Goal: Task Accomplishment & Management: Use online tool/utility

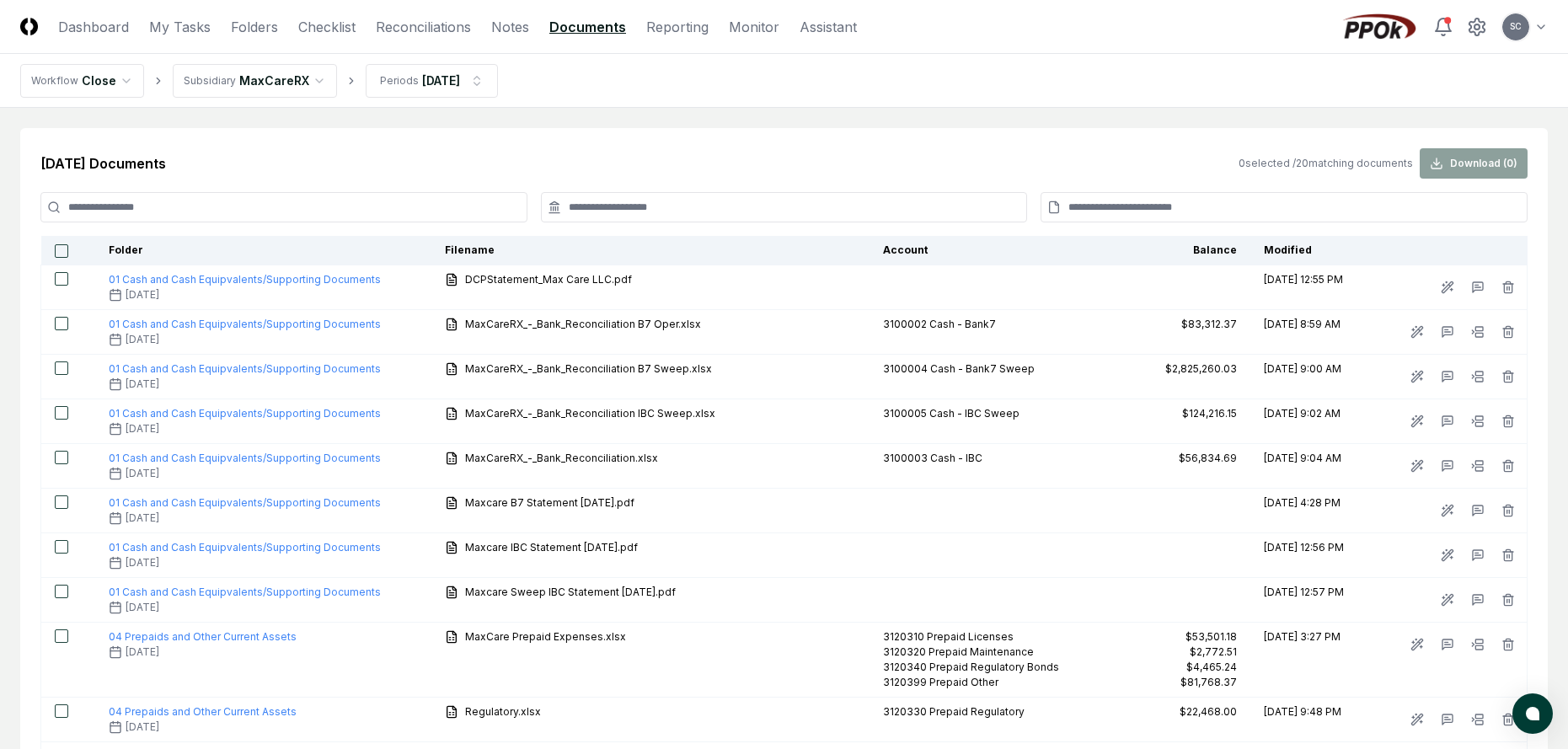
click at [237, 88] on html "CloseCore Dashboard My Tasks Folders Checklist Reconciliations Notes Documents …" at bounding box center [784, 688] width 1568 height 1376
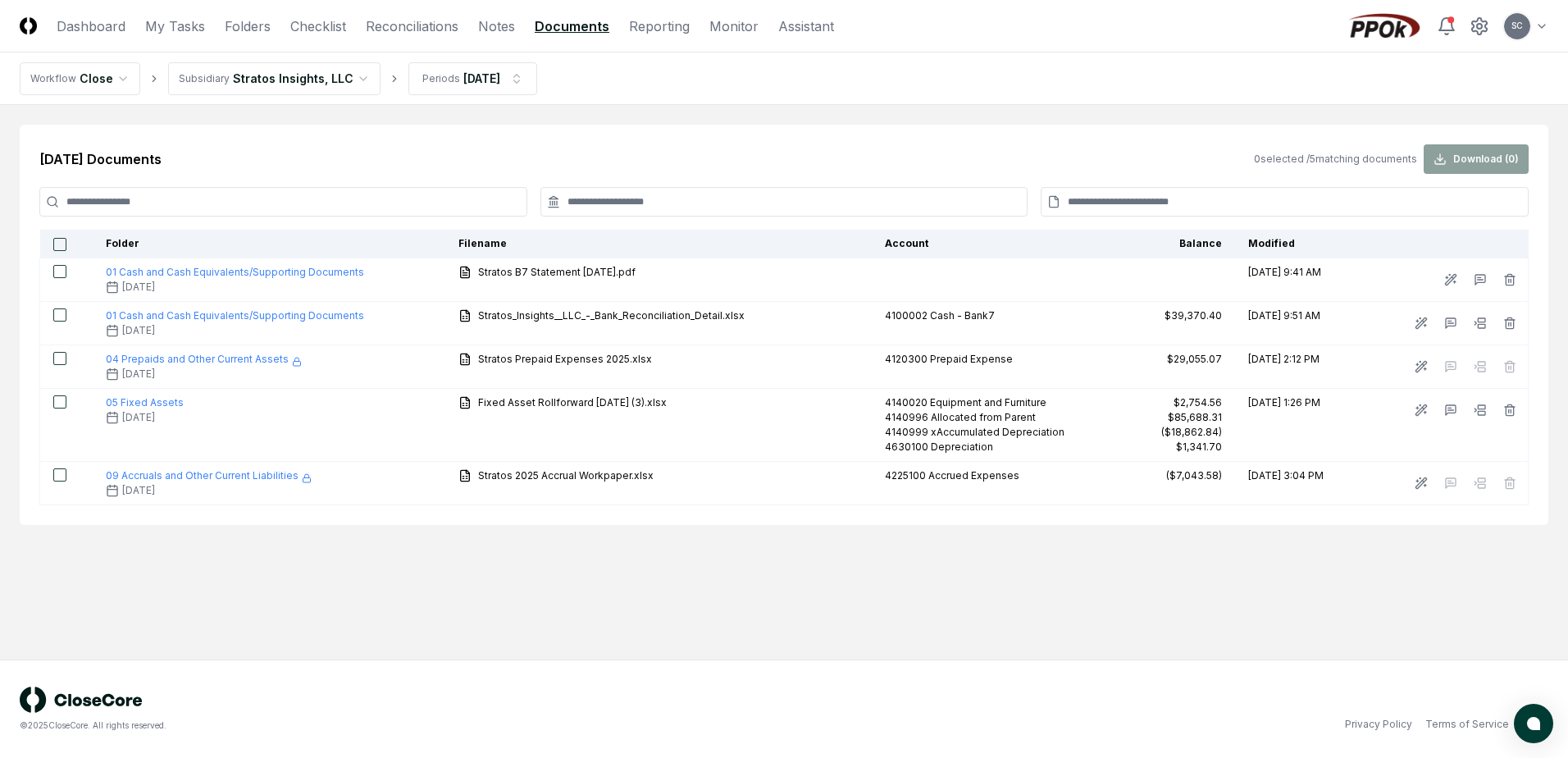
click at [629, 198] on input at bounding box center [784, 202] width 488 height 29
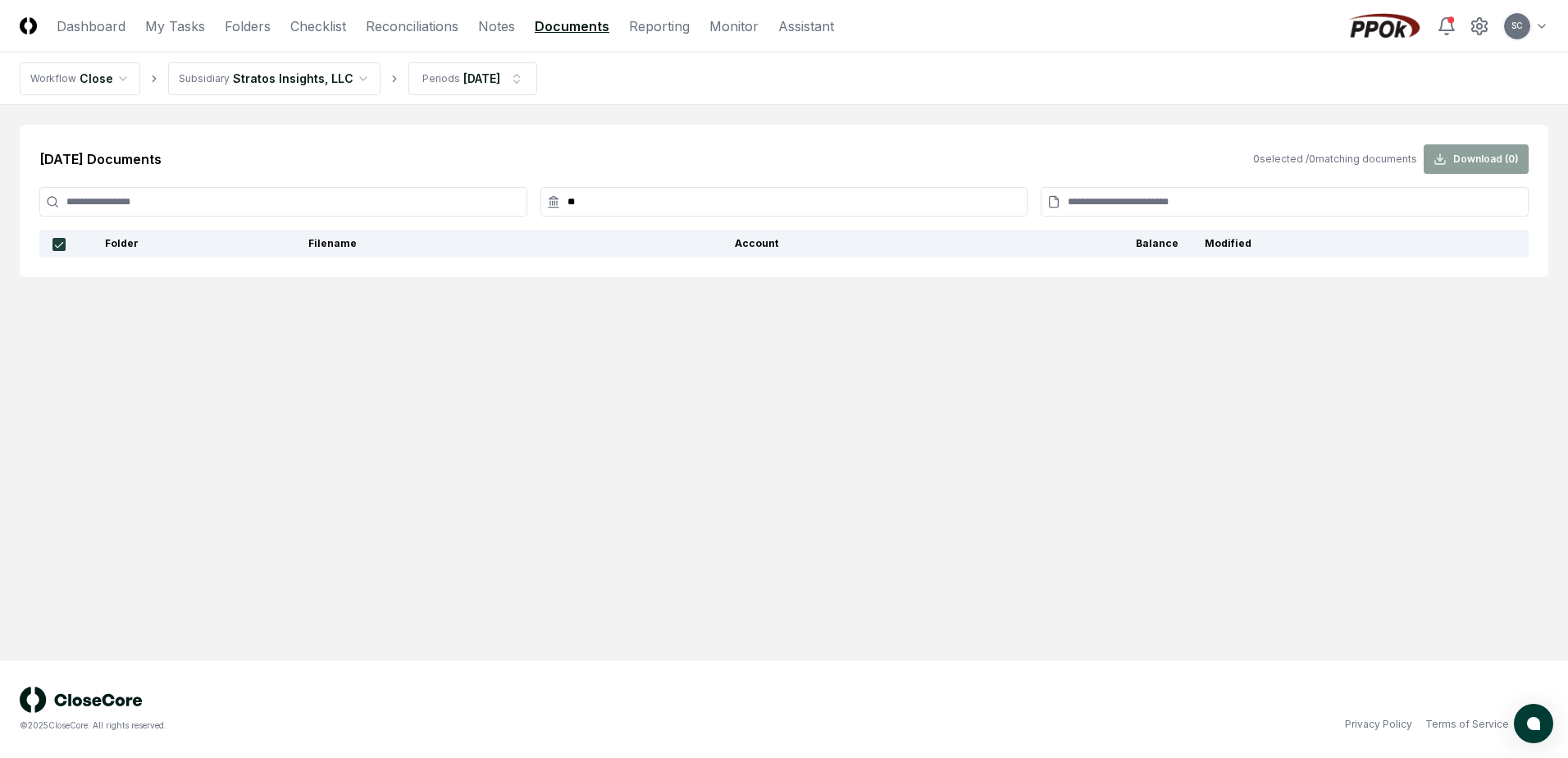
type input "*"
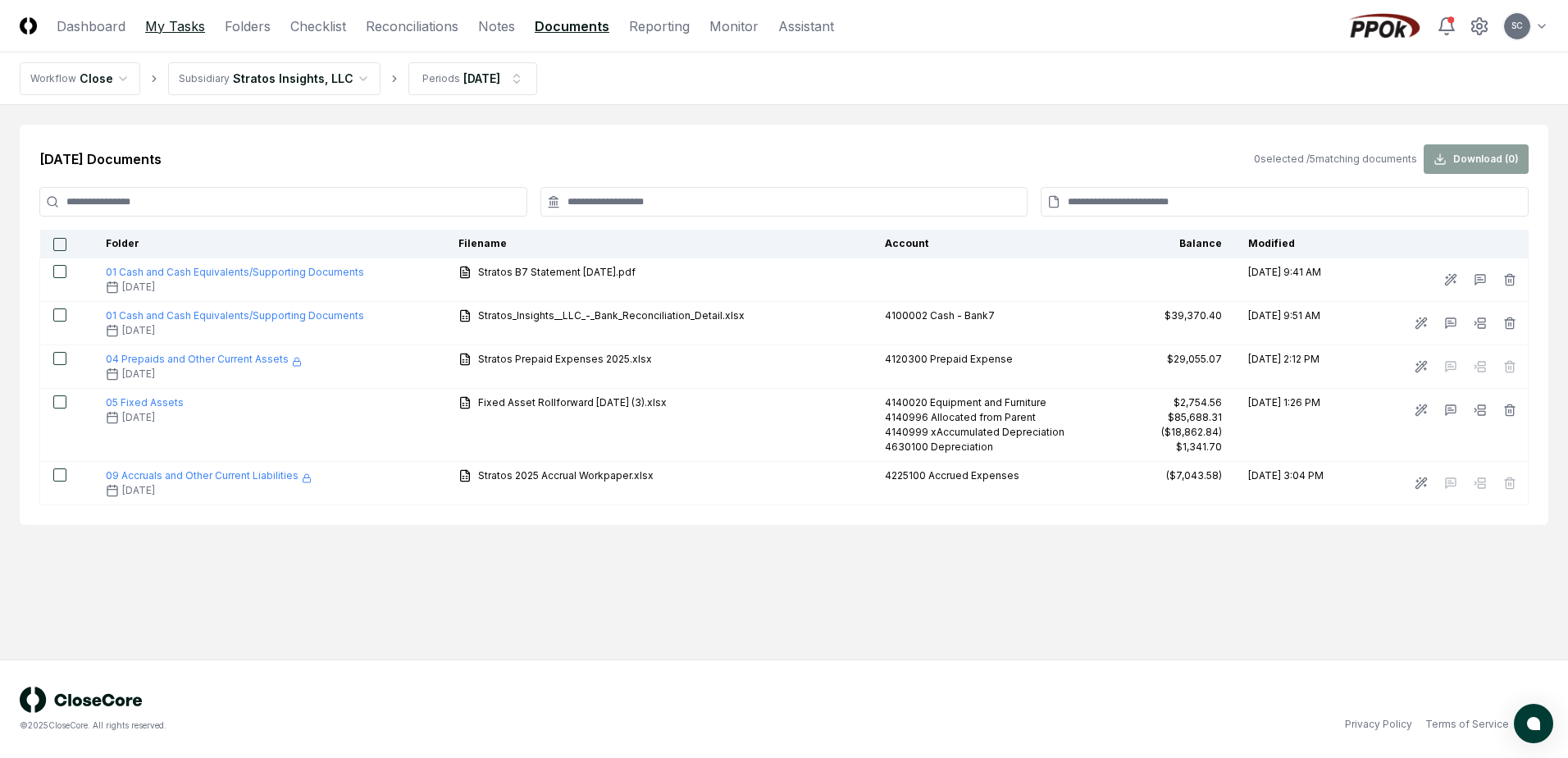
click at [178, 29] on link "My Tasks" at bounding box center [176, 26] width 60 height 19
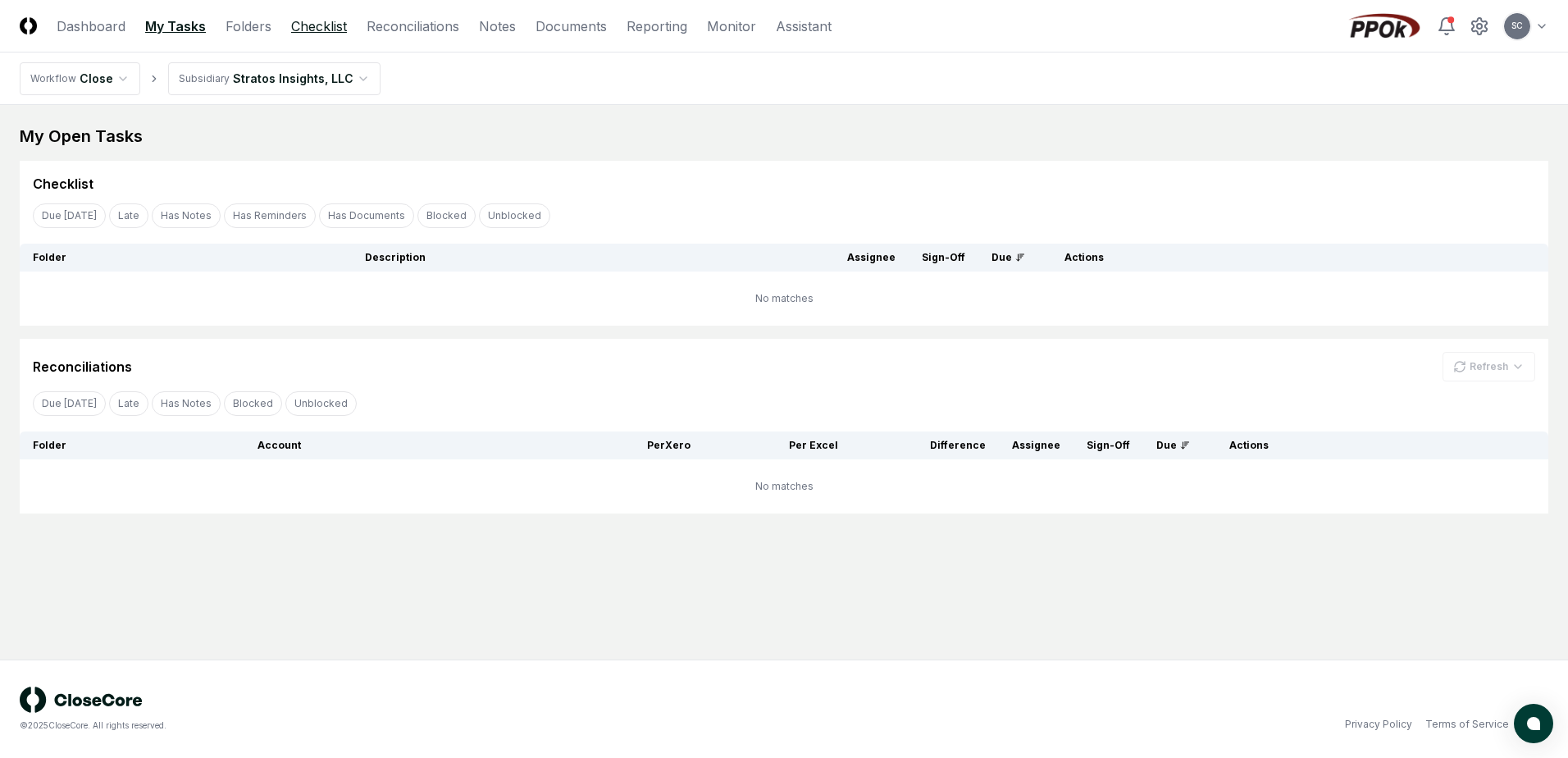
click at [314, 25] on link "Checklist" at bounding box center [318, 26] width 55 height 19
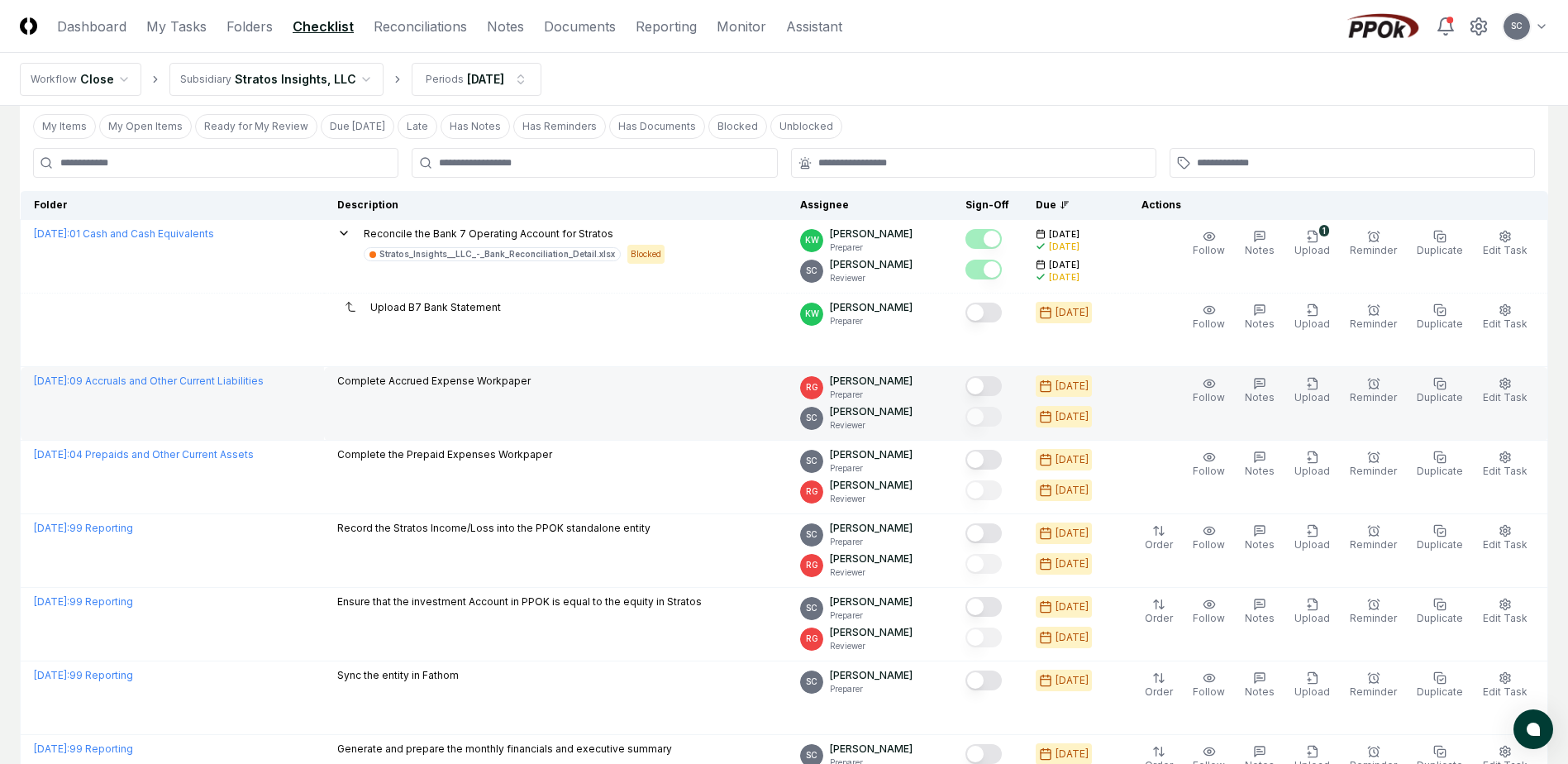
scroll to position [35, 0]
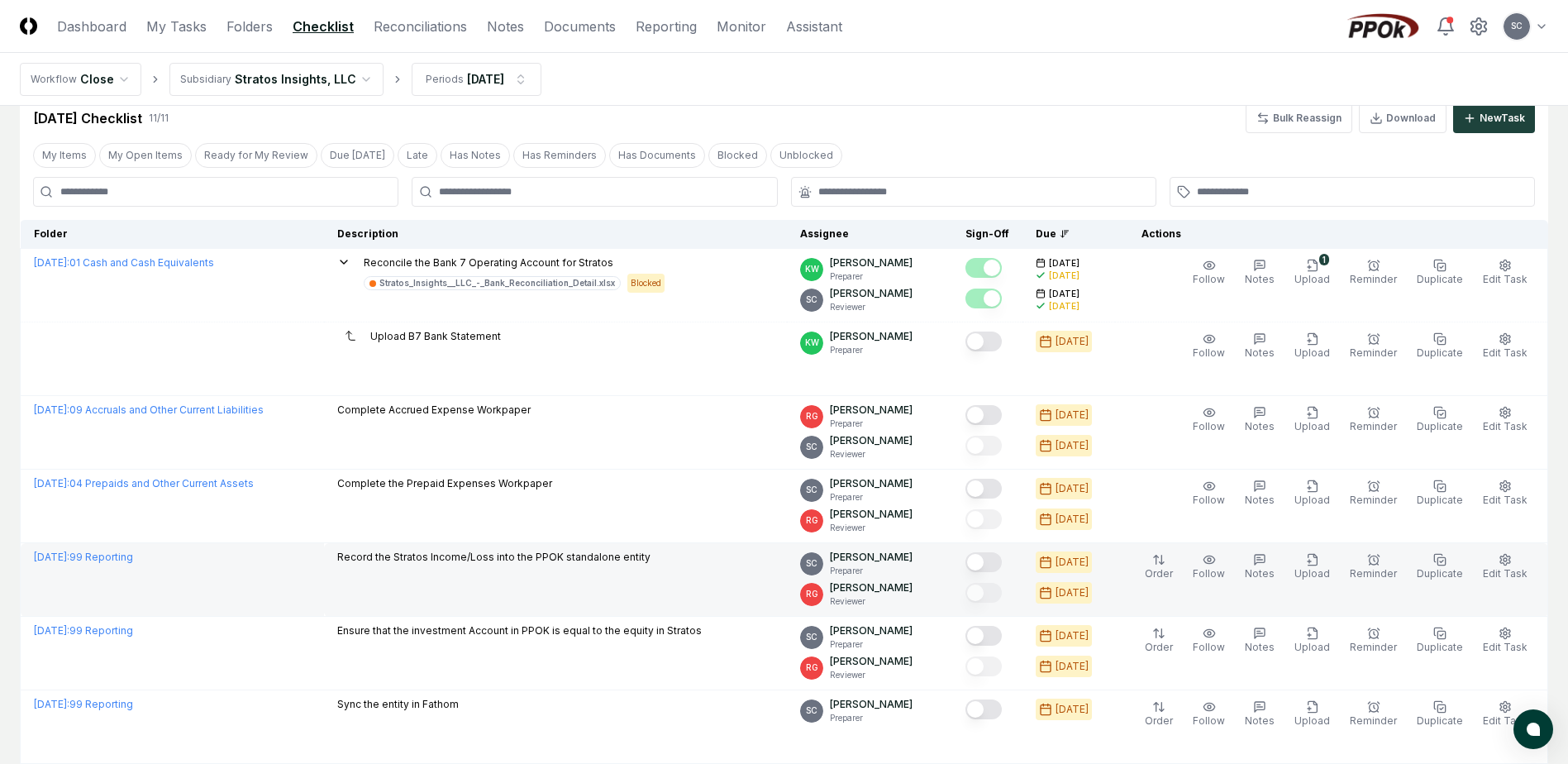
click at [1002, 567] on button "Mark complete" at bounding box center [983, 562] width 36 height 20
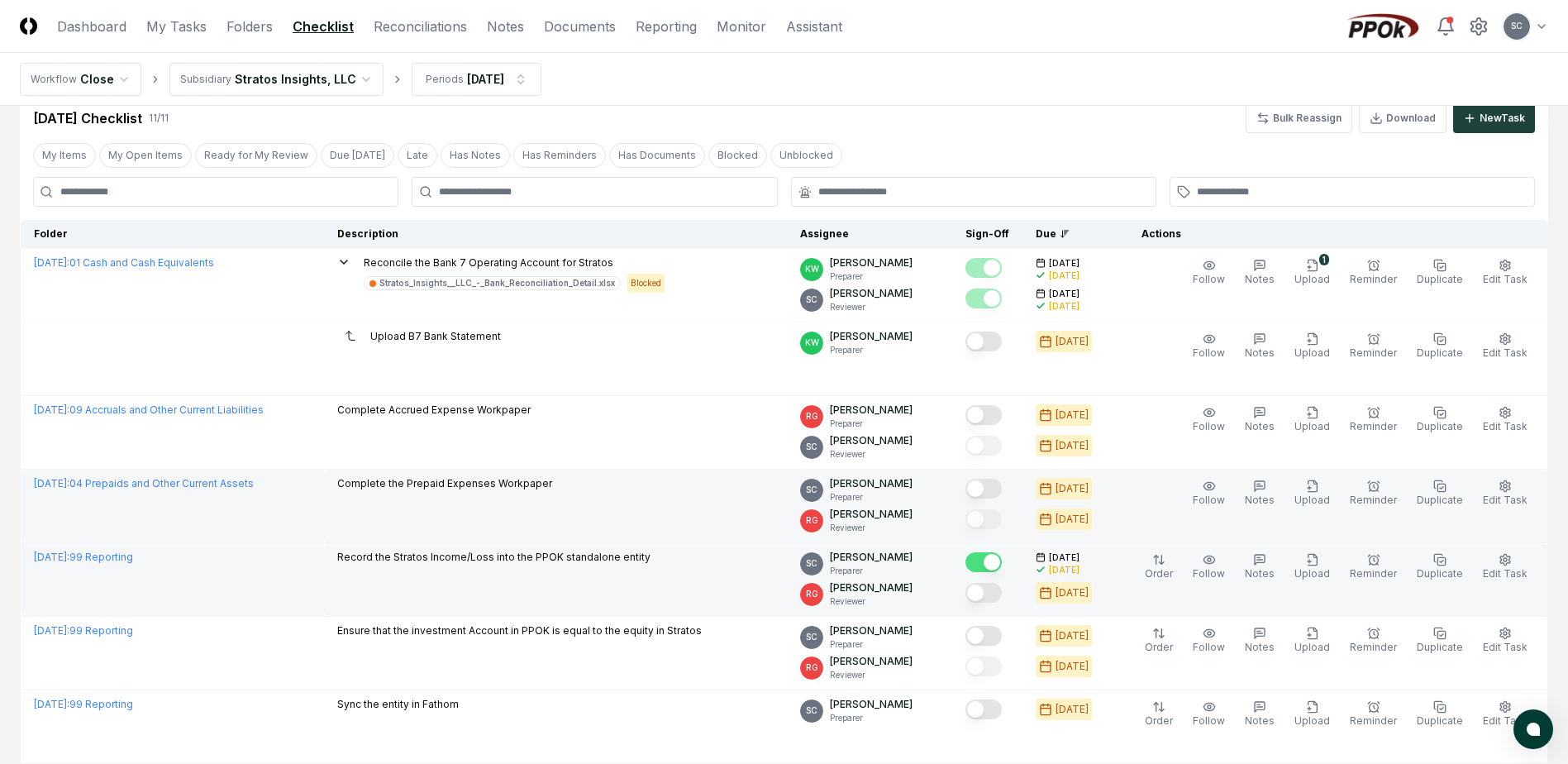
click at [1002, 495] on button "Mark complete" at bounding box center [983, 488] width 36 height 20
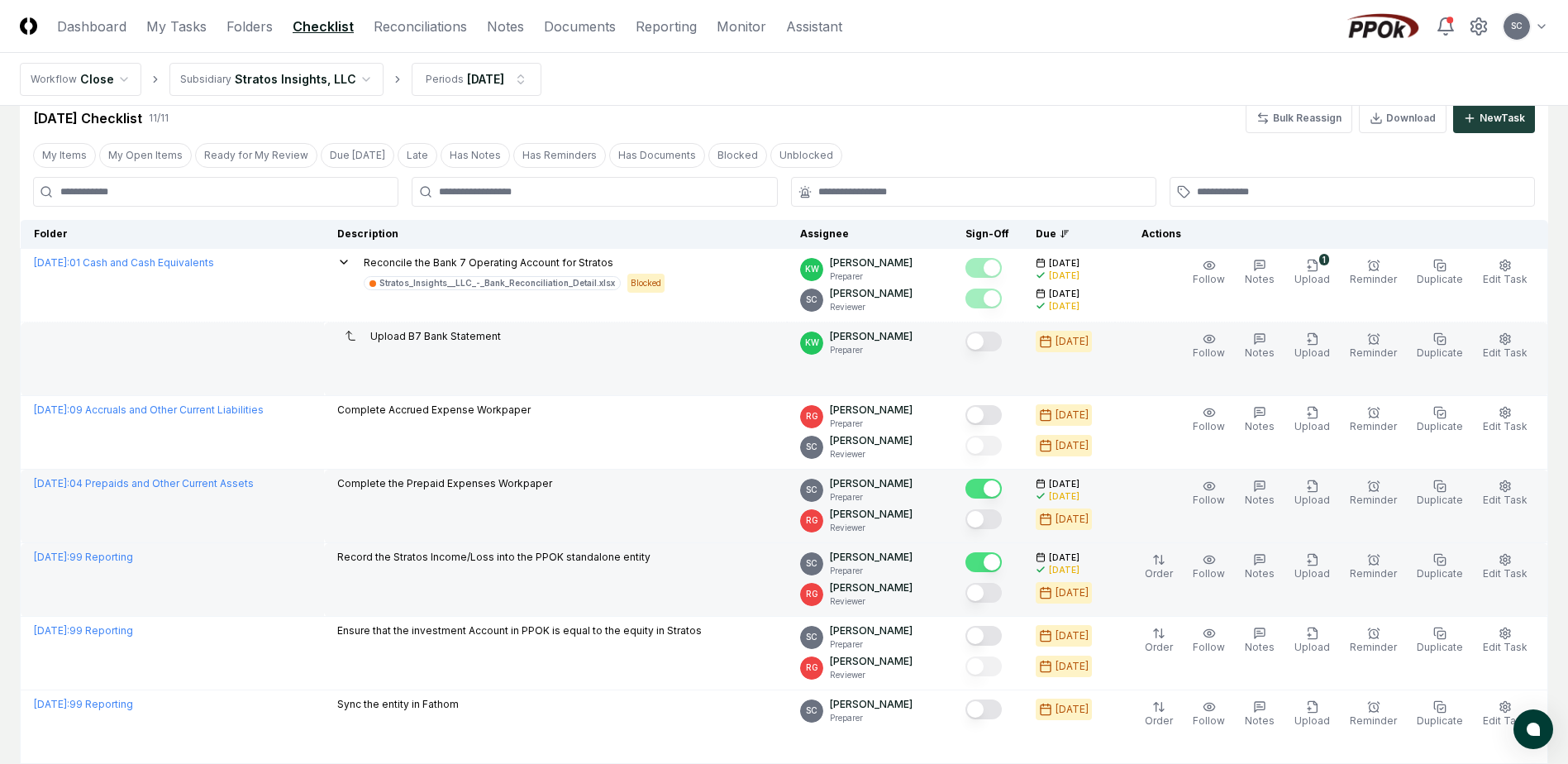
click at [1002, 348] on button "Mark complete" at bounding box center [983, 341] width 36 height 20
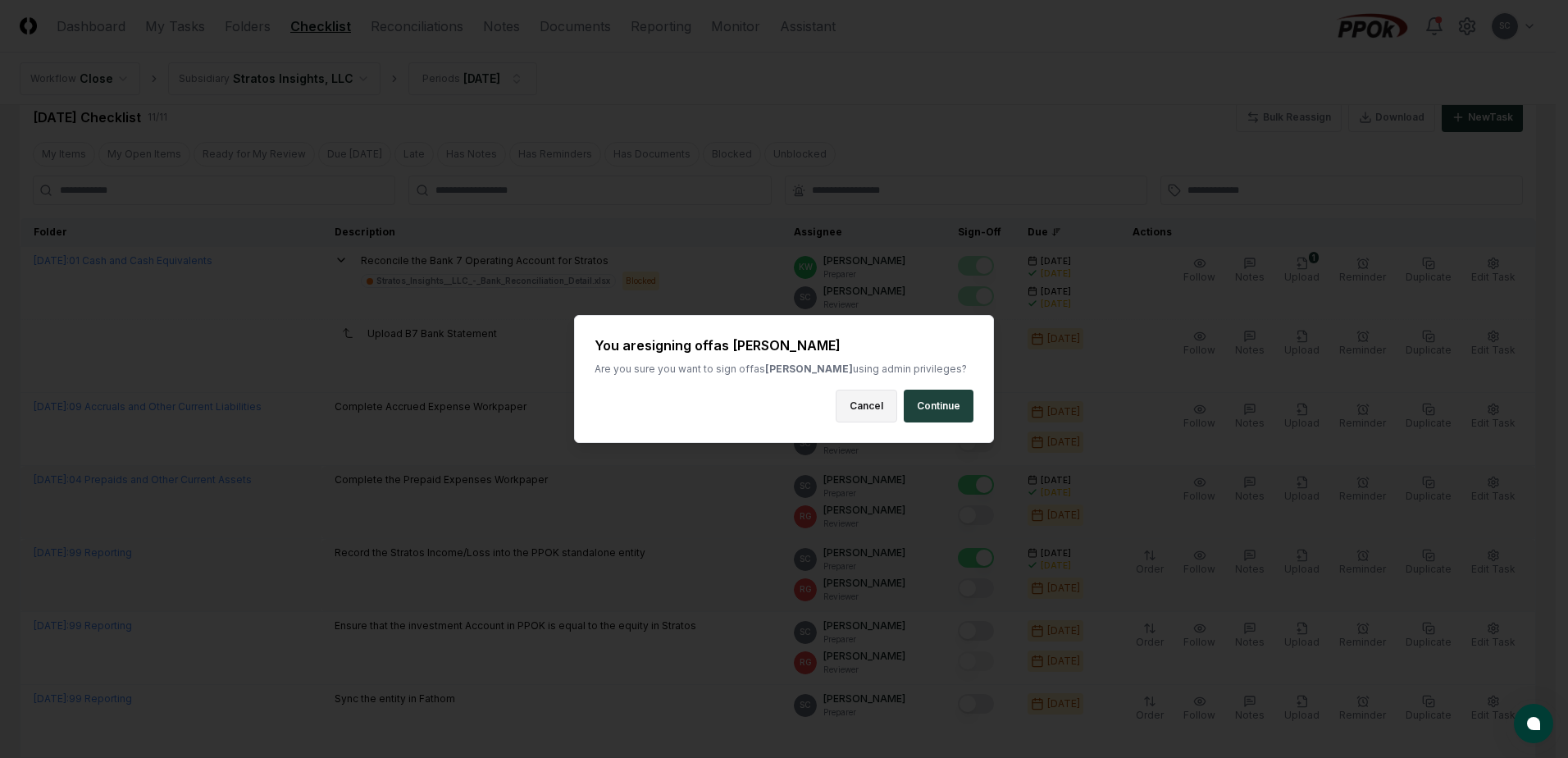
click at [865, 407] on button "Cancel" at bounding box center [866, 406] width 61 height 33
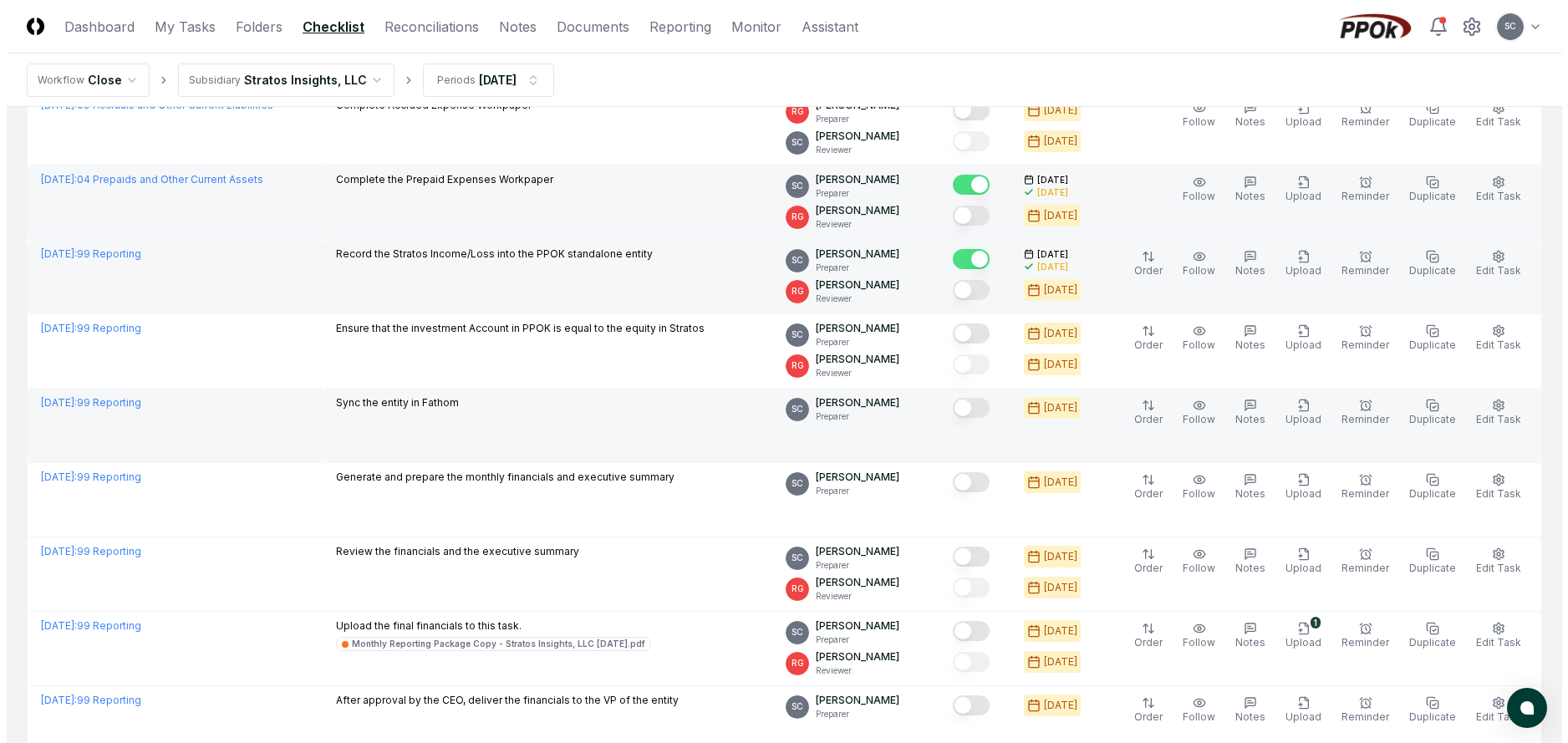
scroll to position [316, 0]
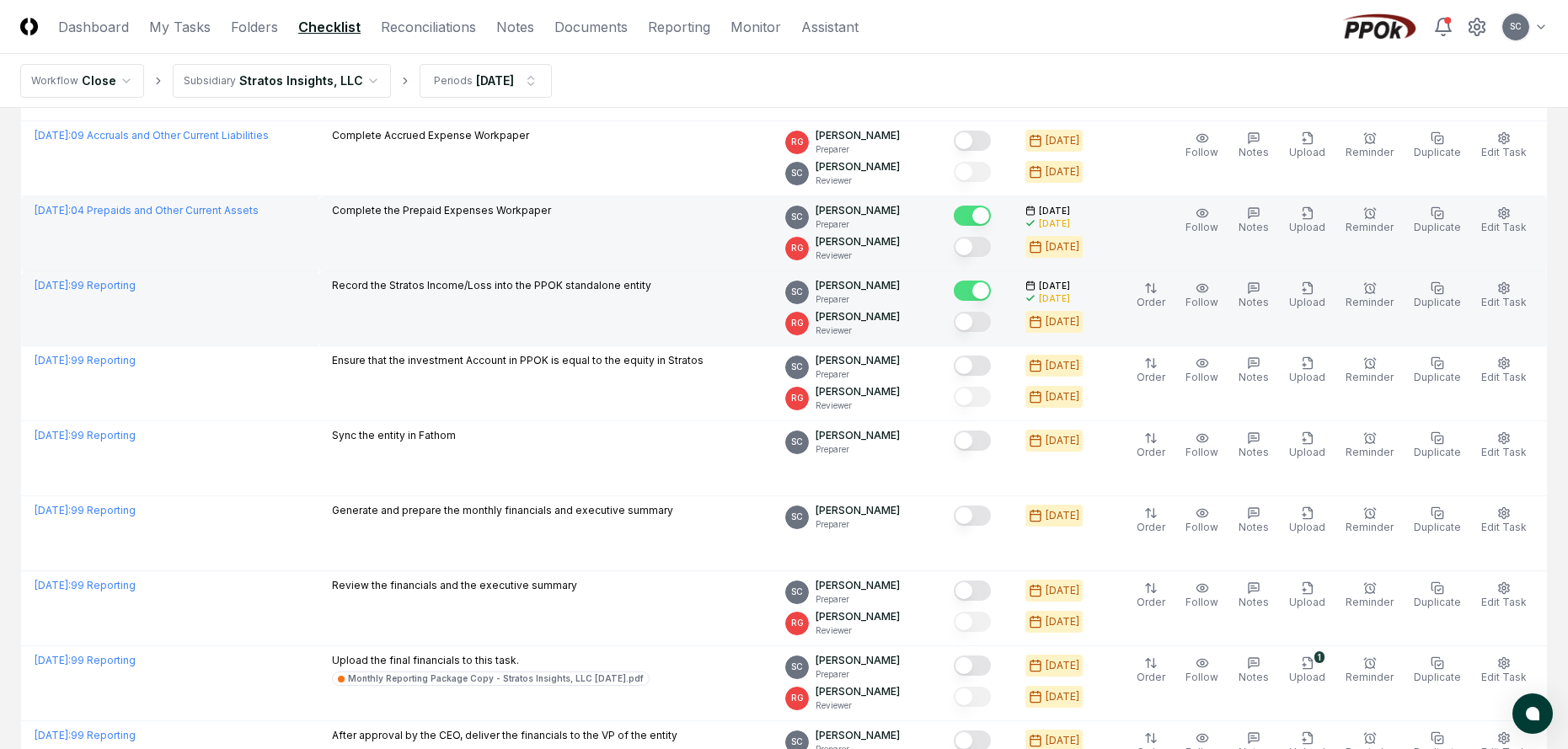
click at [296, 87] on html "CloseCore Dashboard My Tasks Folders Checklist Reconciliations Notes Documents …" at bounding box center [784, 300] width 1568 height 1237
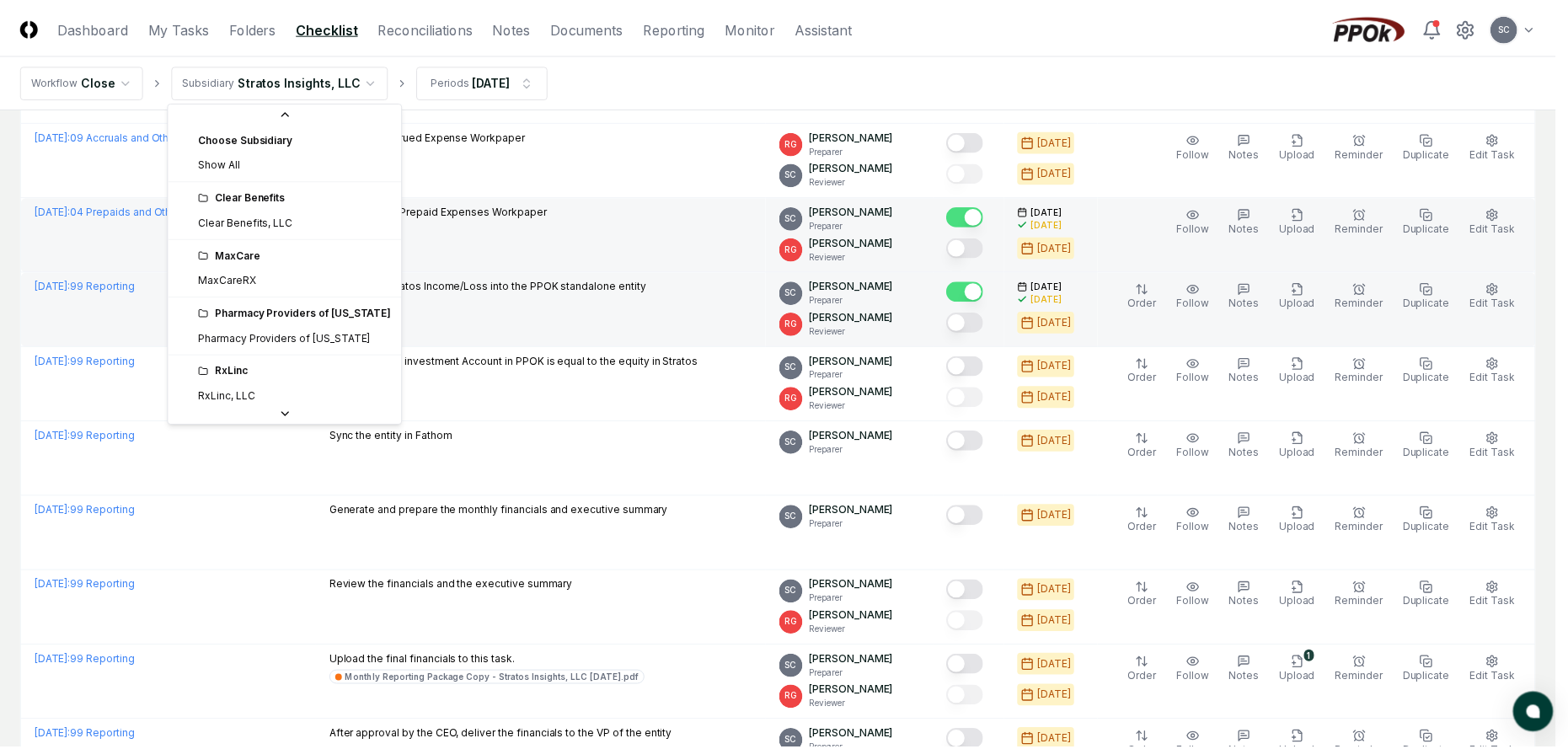
scroll to position [63, 0]
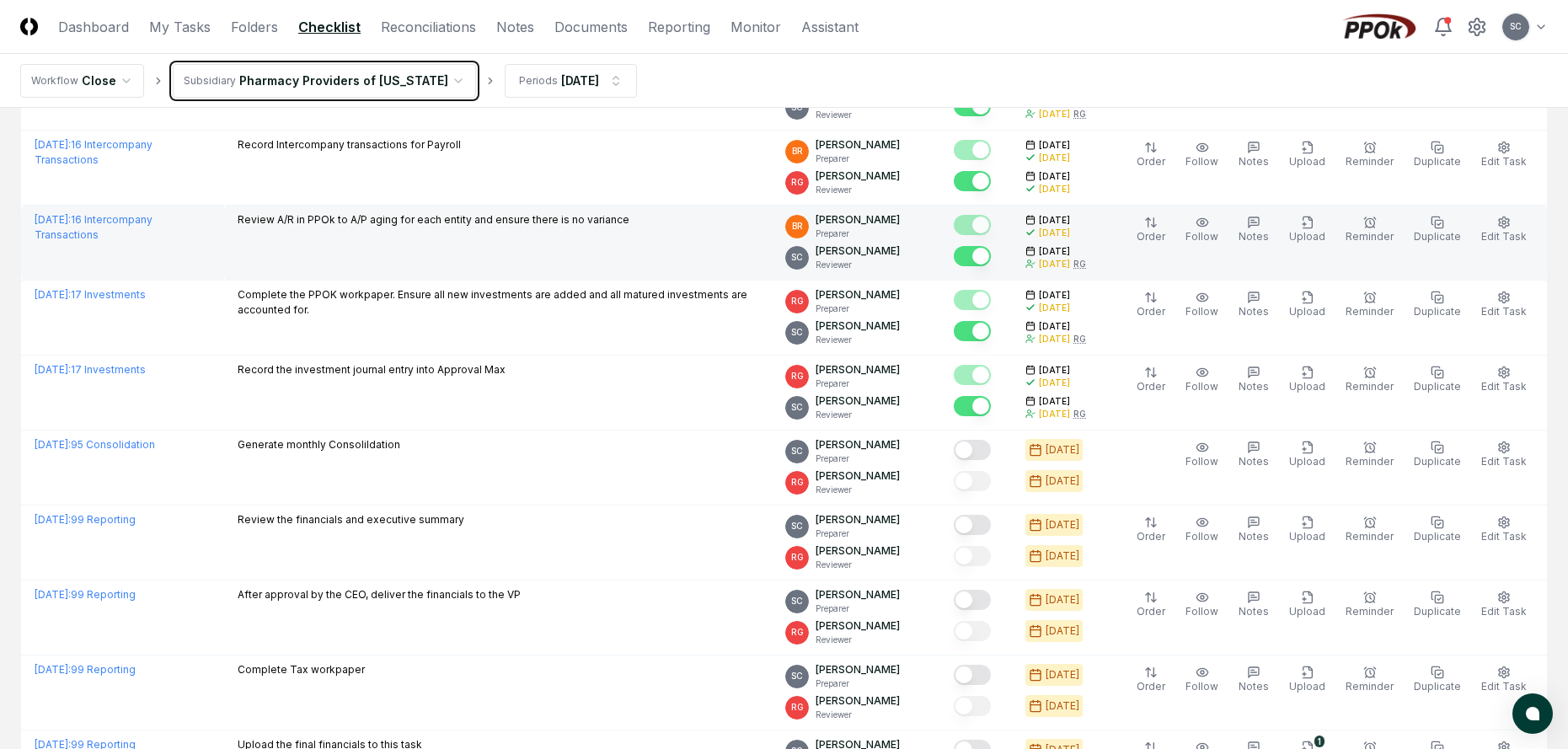
scroll to position [1908, 0]
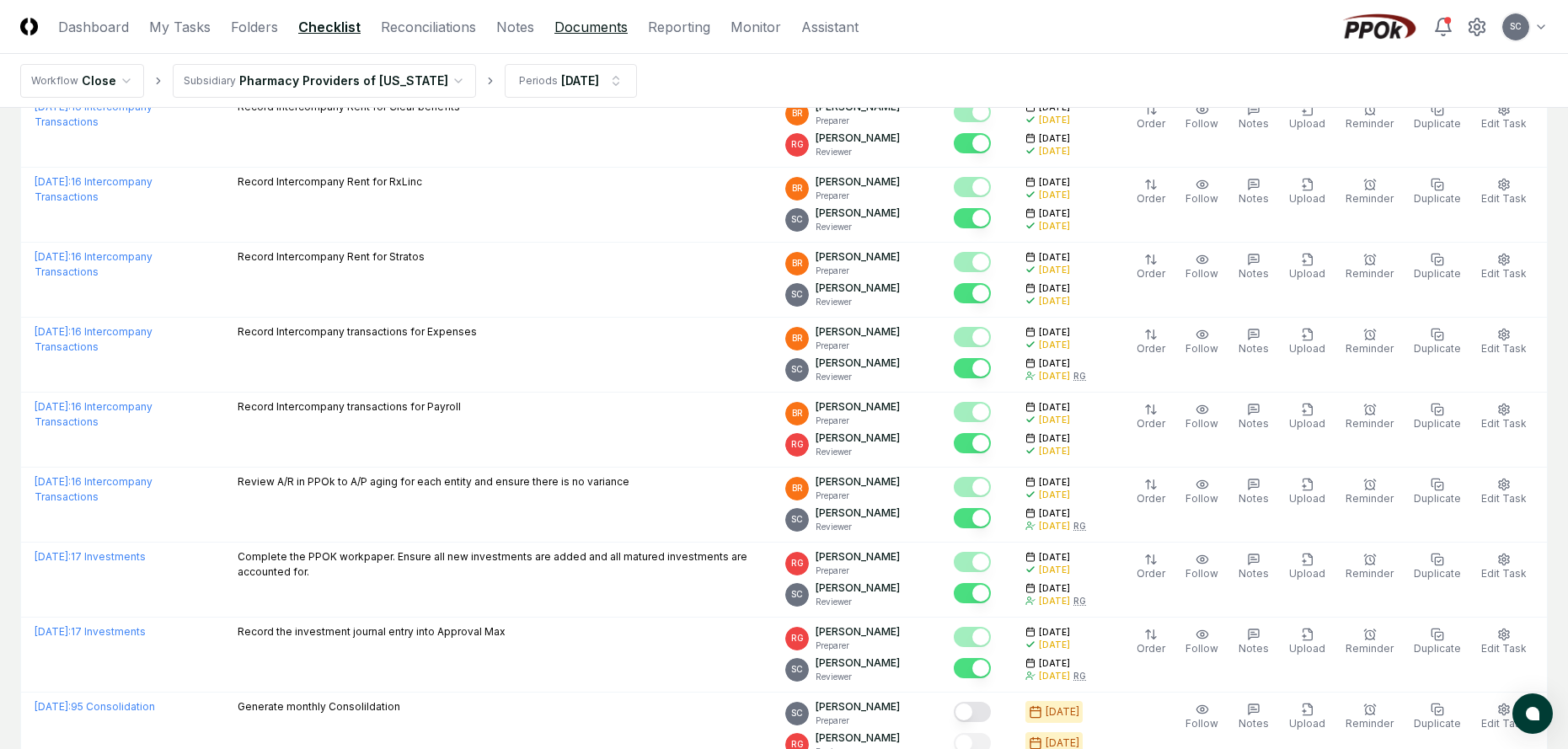
click at [592, 31] on link "Documents" at bounding box center [591, 27] width 74 height 20
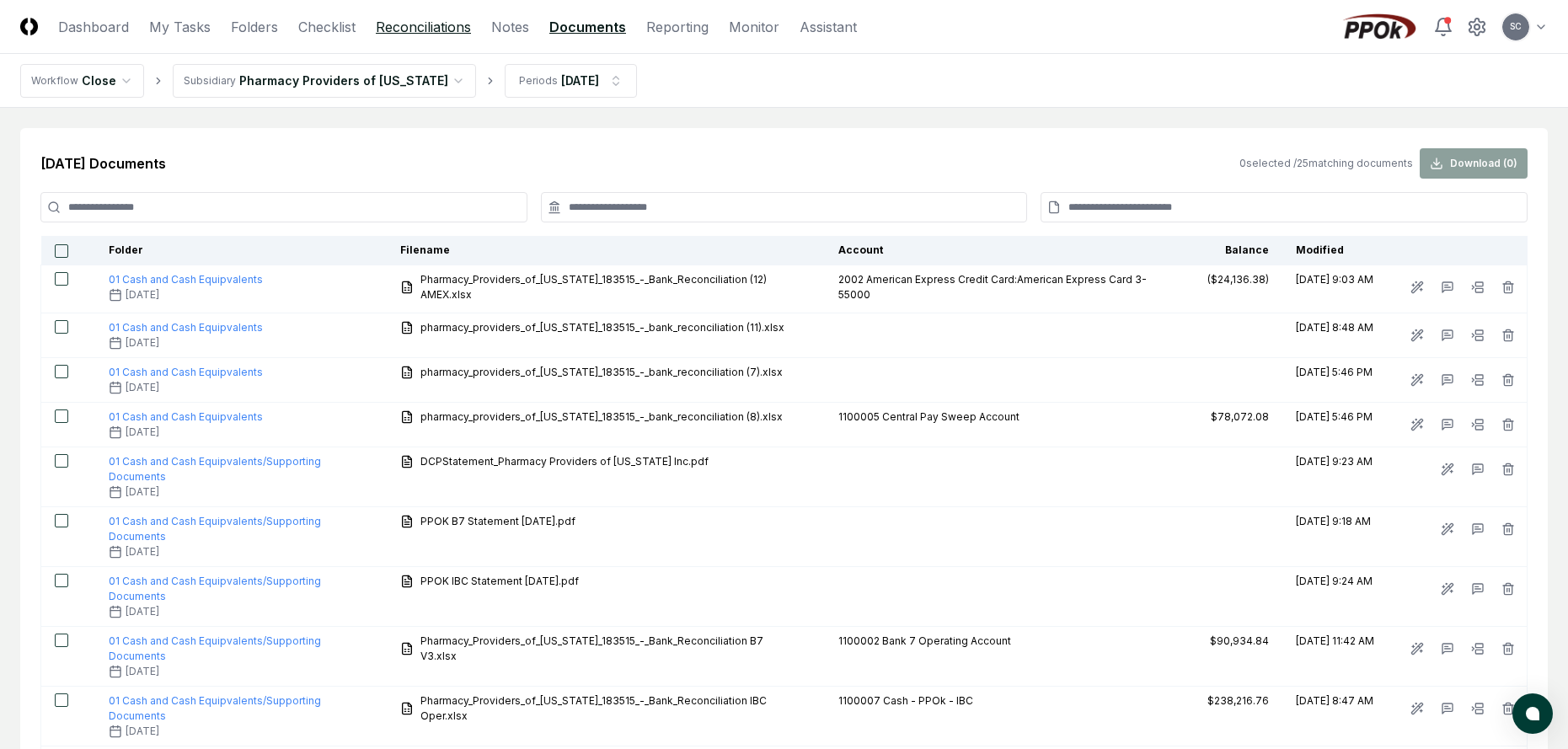
click at [400, 30] on link "Reconciliations" at bounding box center [423, 27] width 95 height 20
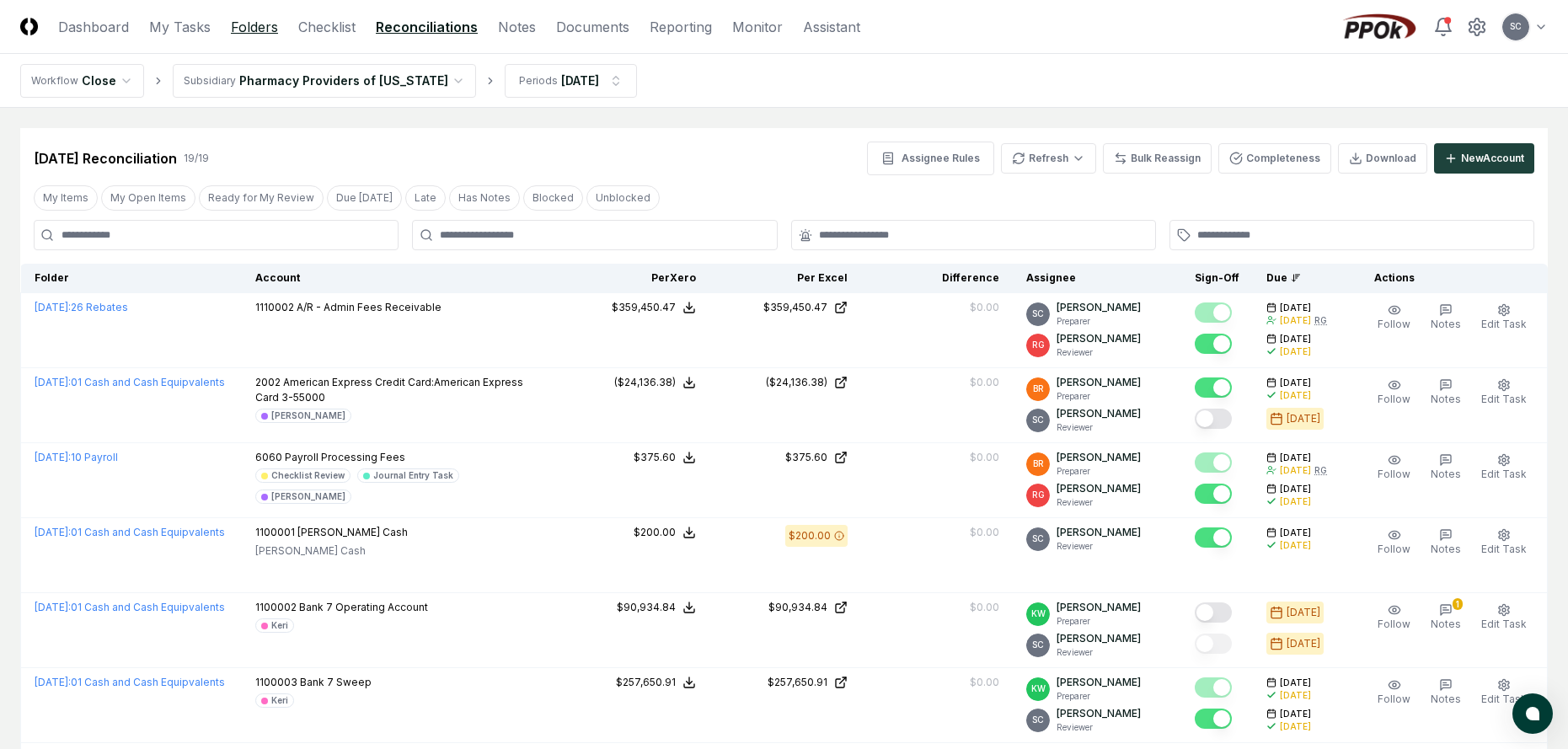
click at [261, 30] on link "Folders" at bounding box center [254, 27] width 47 height 20
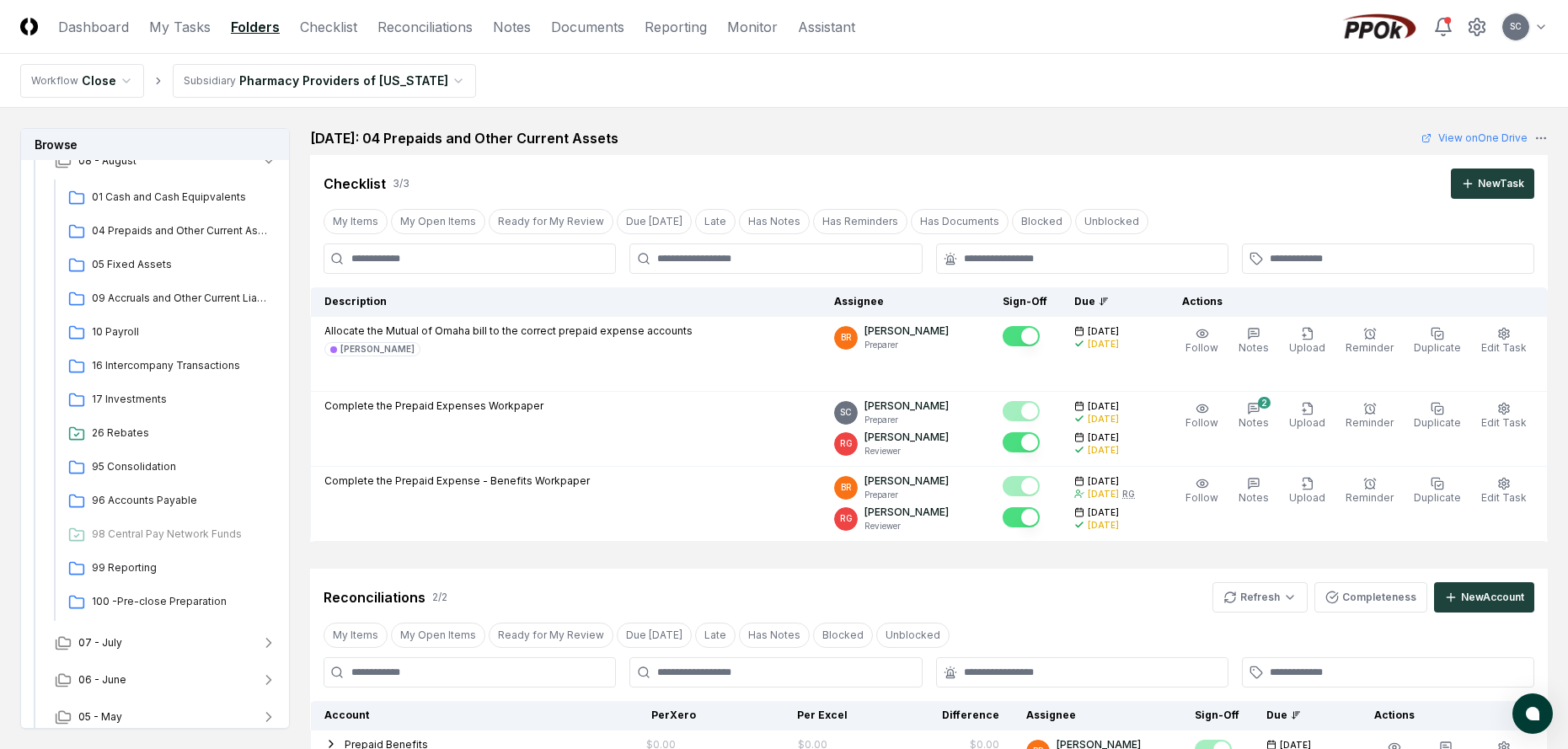
scroll to position [178, 0]
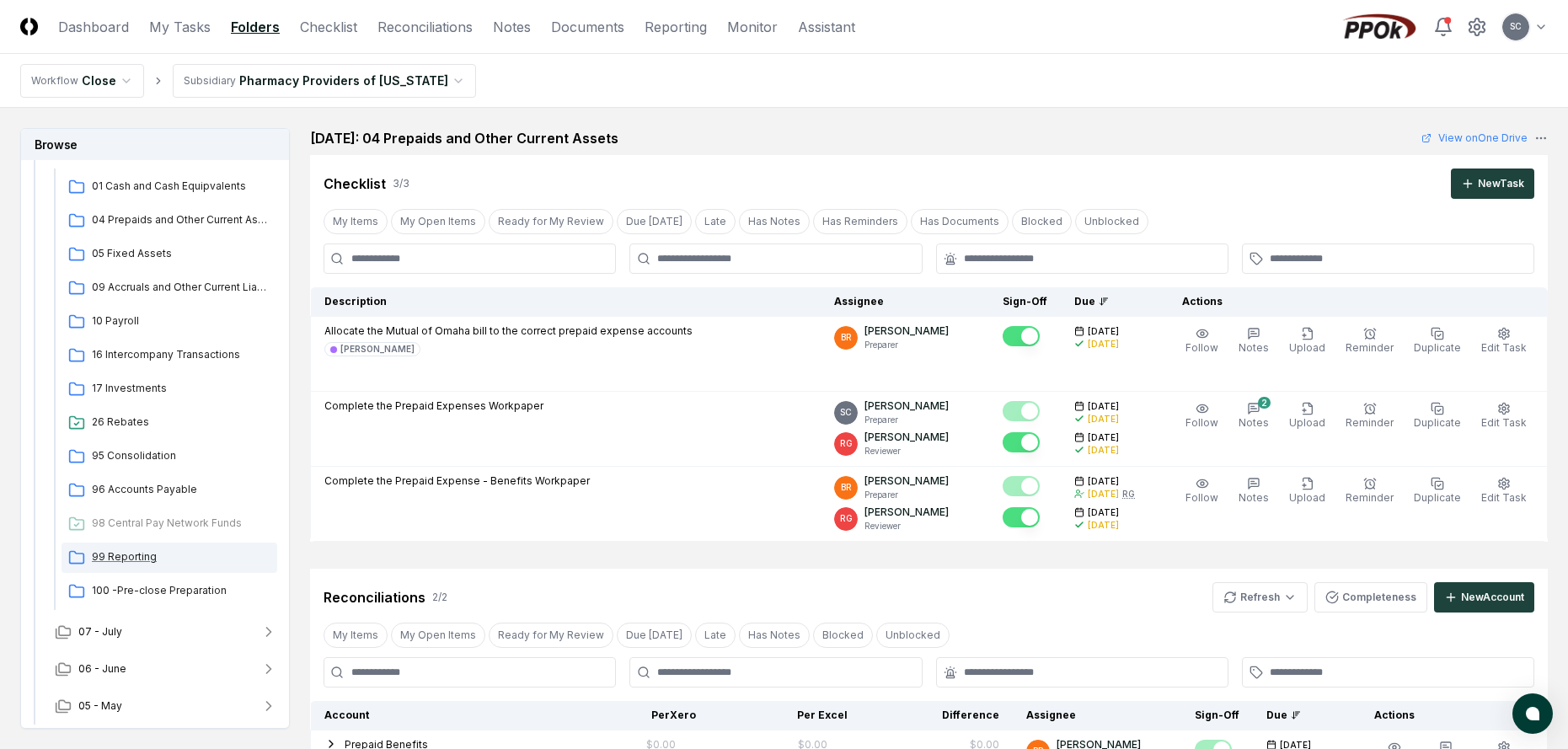
click at [122, 559] on span "99 Reporting" at bounding box center [180, 557] width 178 height 15
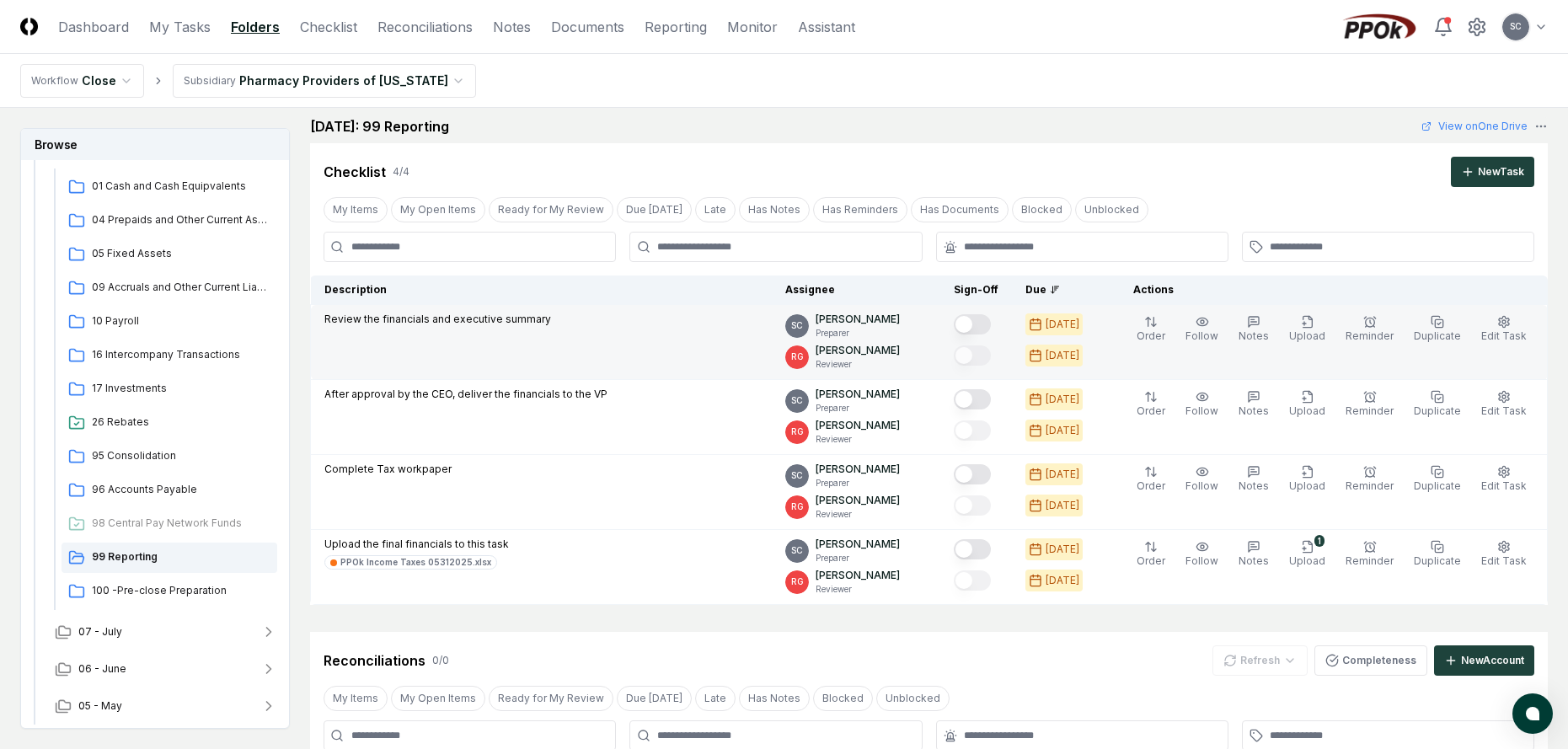
scroll to position [436, 0]
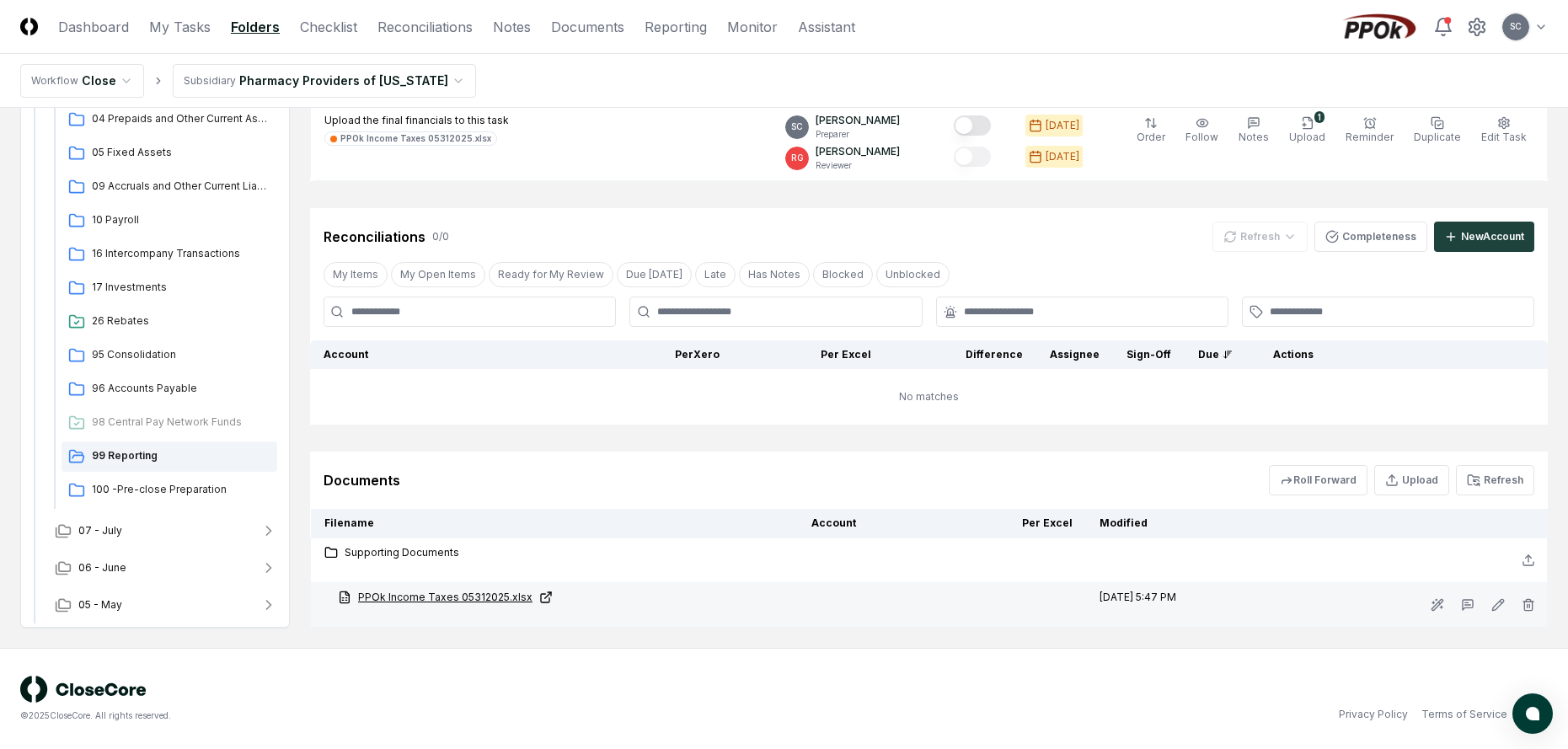
click at [441, 602] on link "PPOk Income Taxes 05312025.xlsx" at bounding box center [561, 596] width 447 height 15
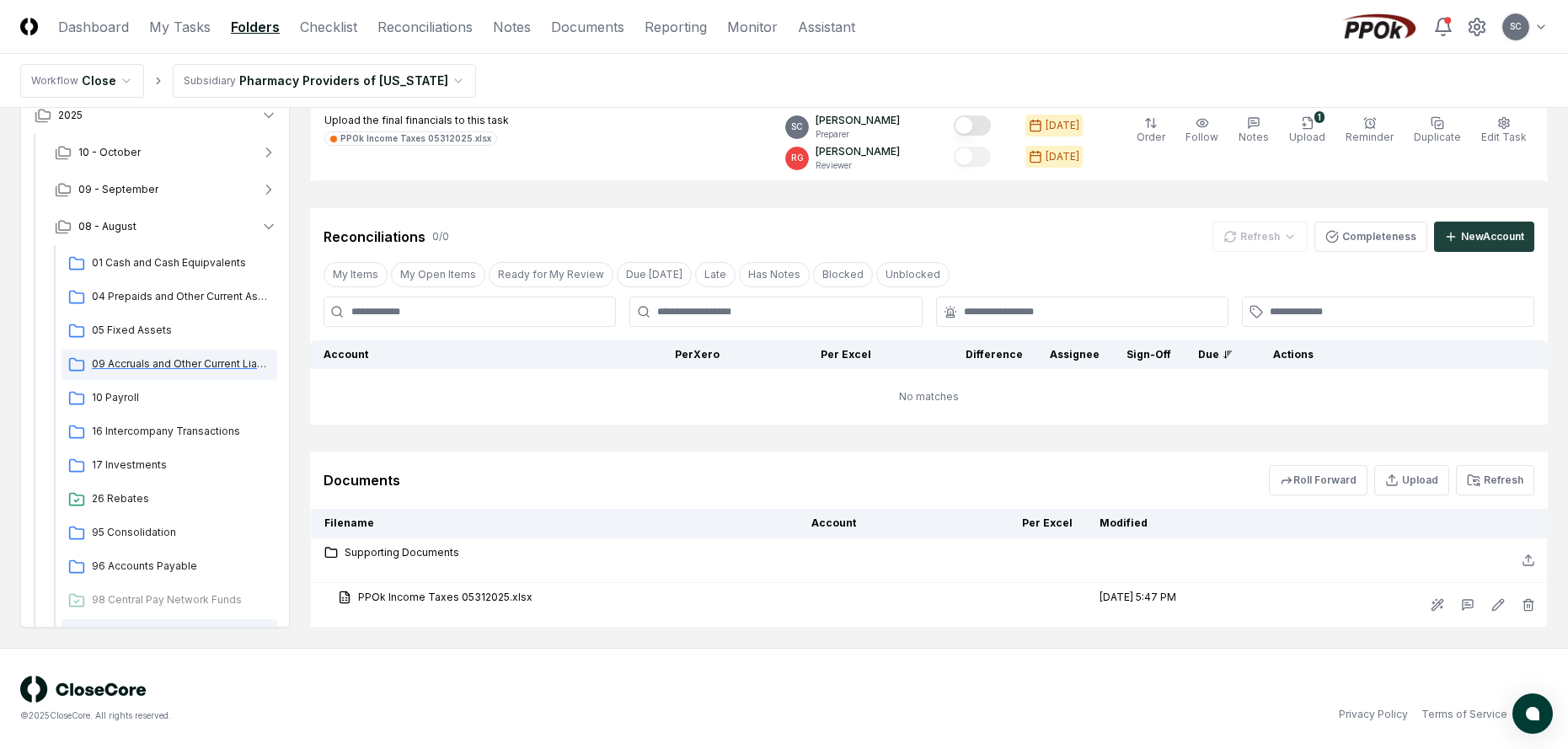
scroll to position [178, 0]
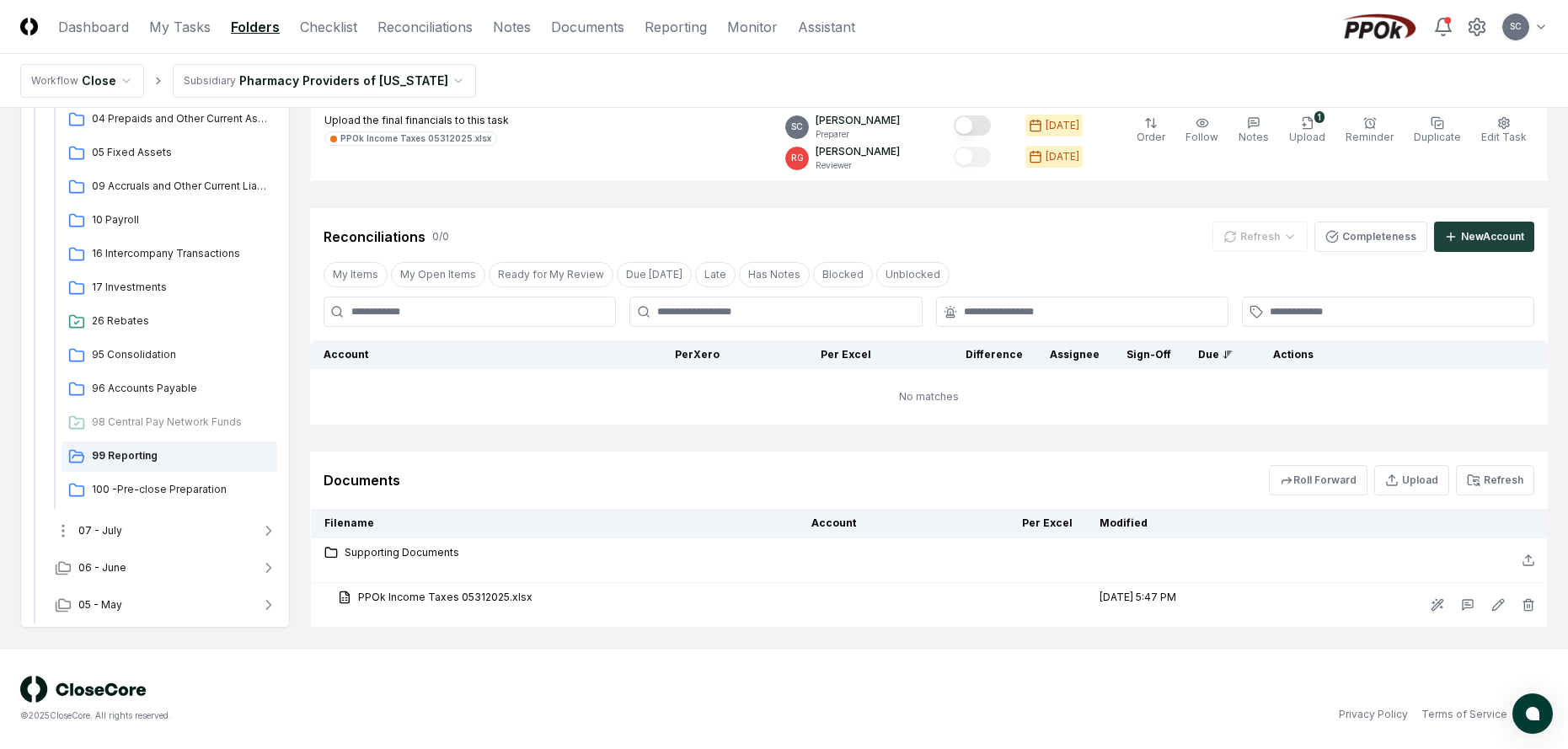
click at [111, 525] on span "07 - July" at bounding box center [101, 531] width 44 height 15
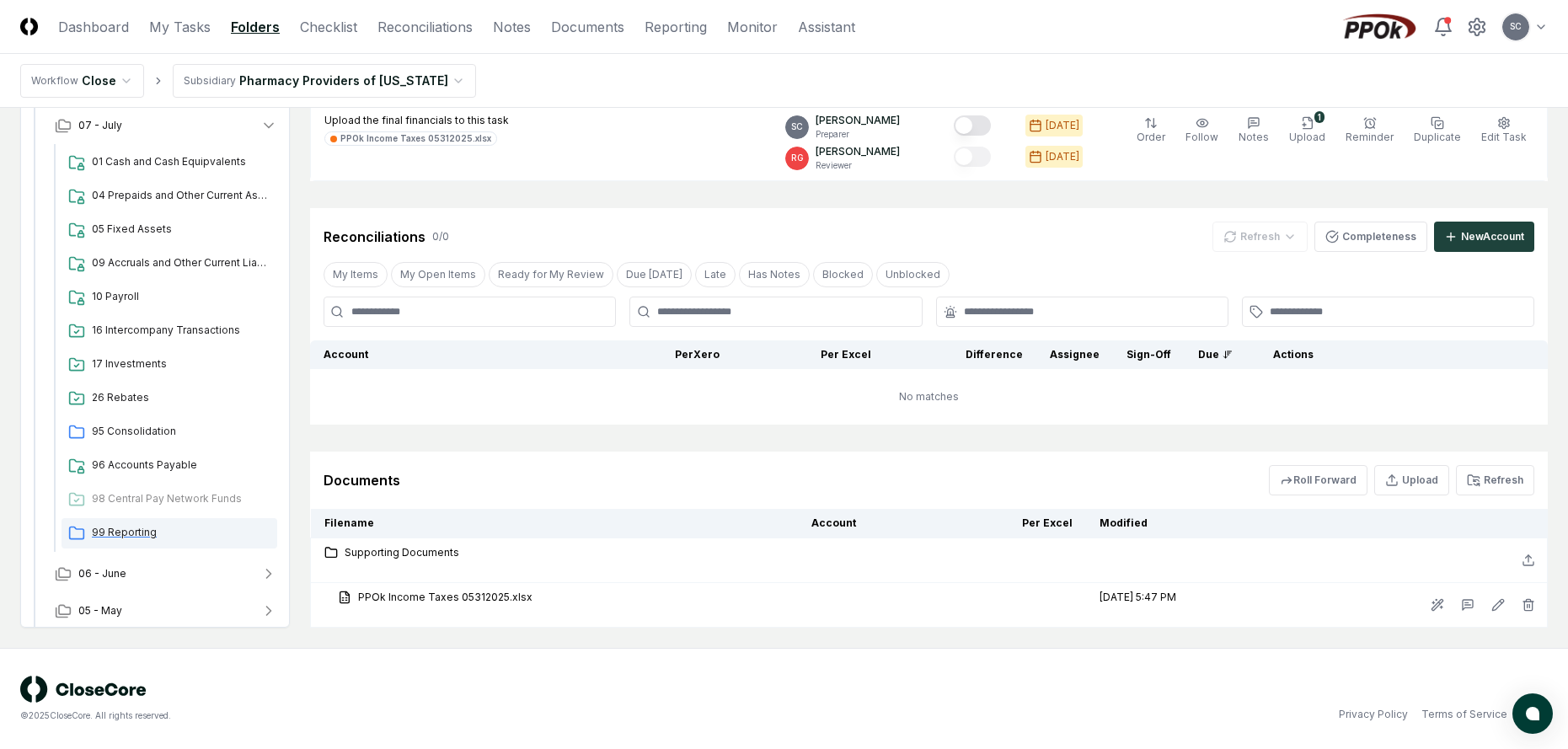
scroll to position [589, 0]
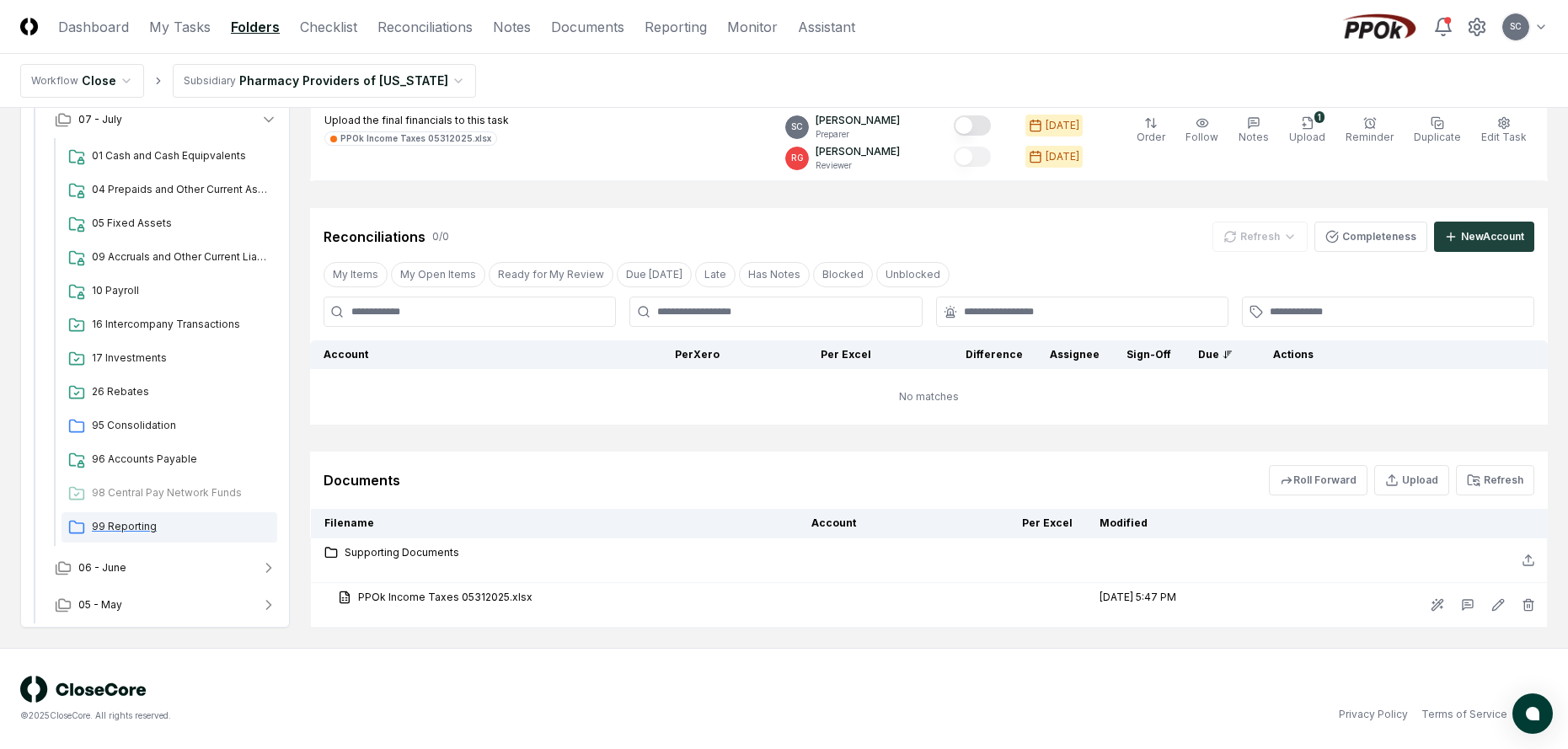
click at [155, 529] on span "99 Reporting" at bounding box center [180, 527] width 178 height 15
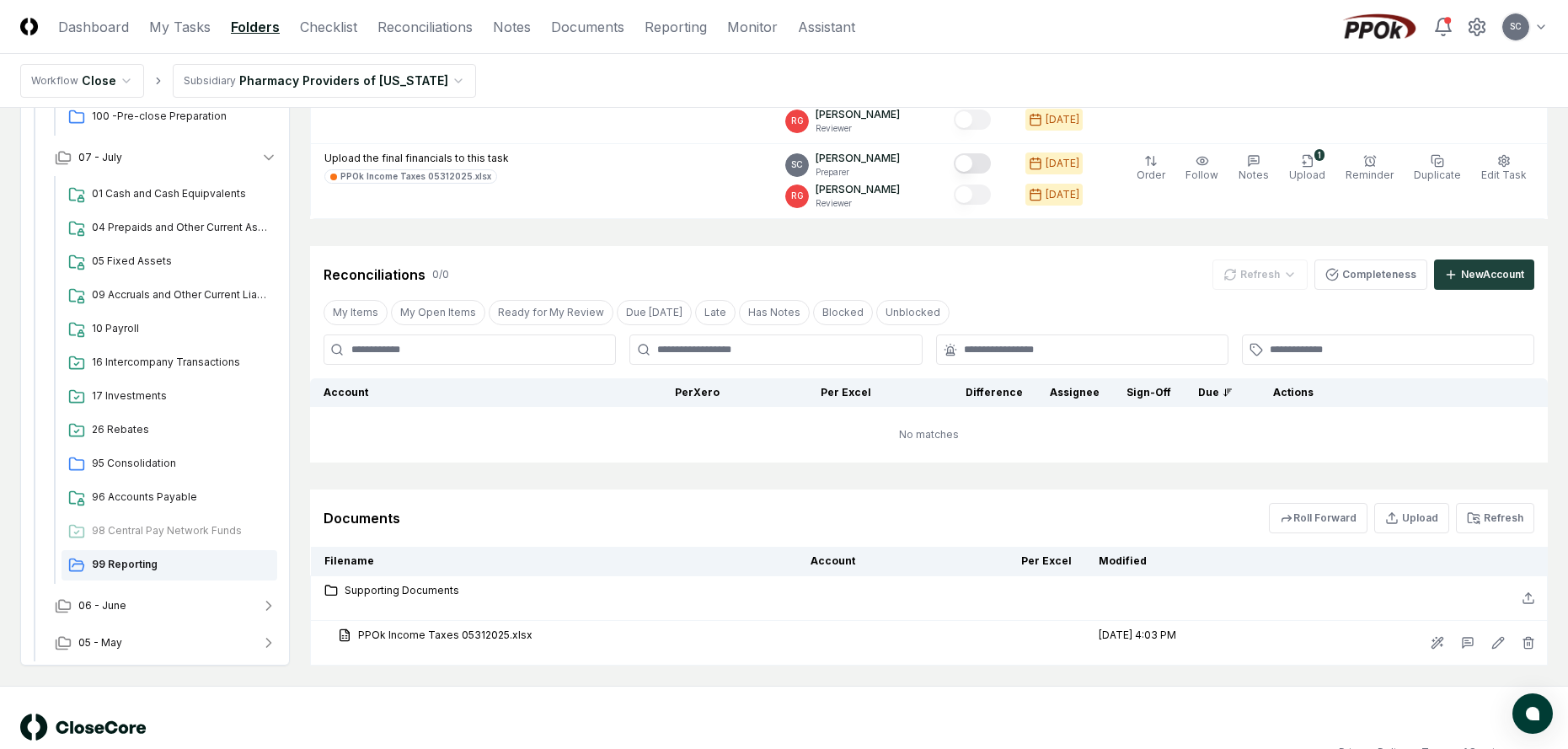
scroll to position [421, 0]
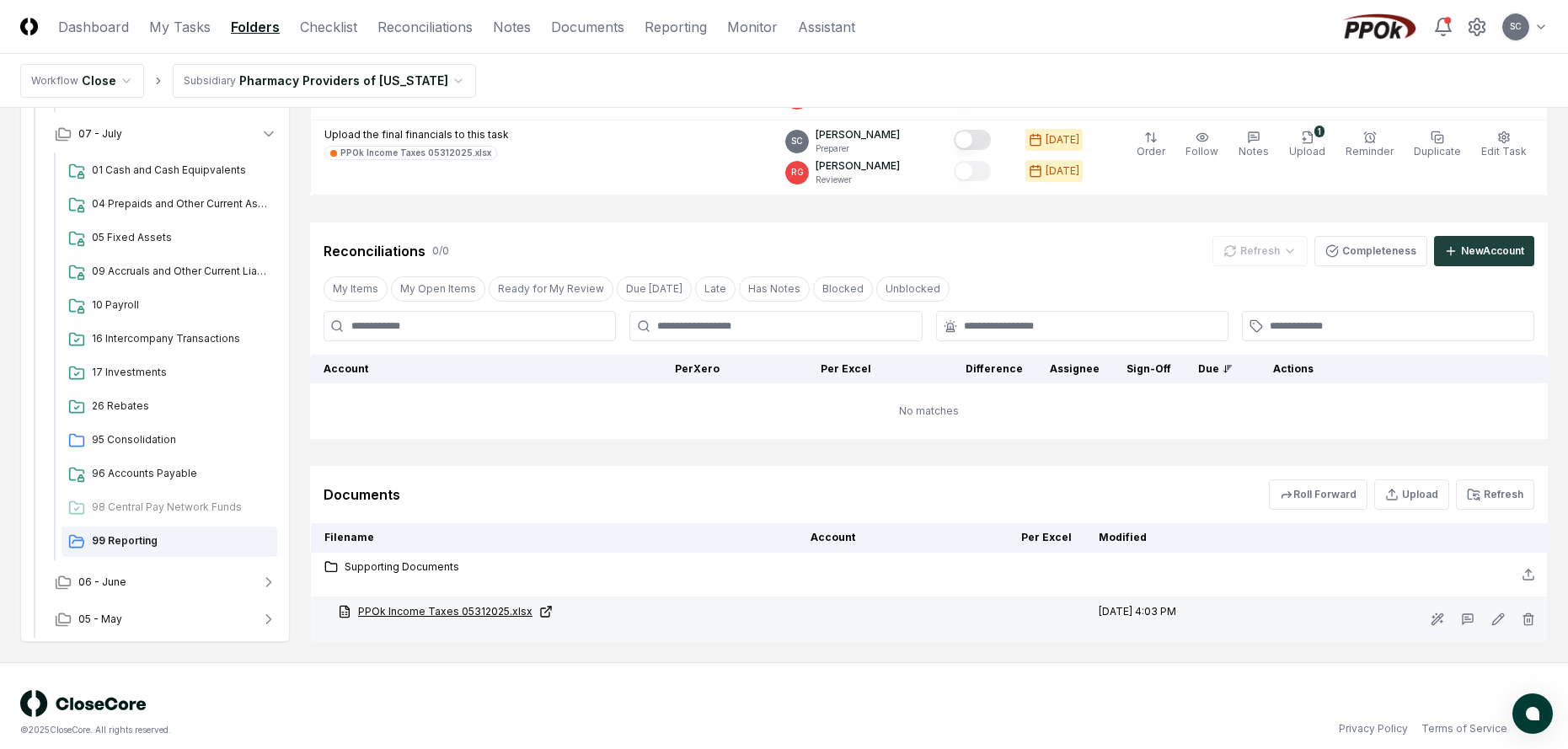
click at [462, 613] on link "PPOk Income Taxes 05312025.xlsx" at bounding box center [560, 611] width 446 height 15
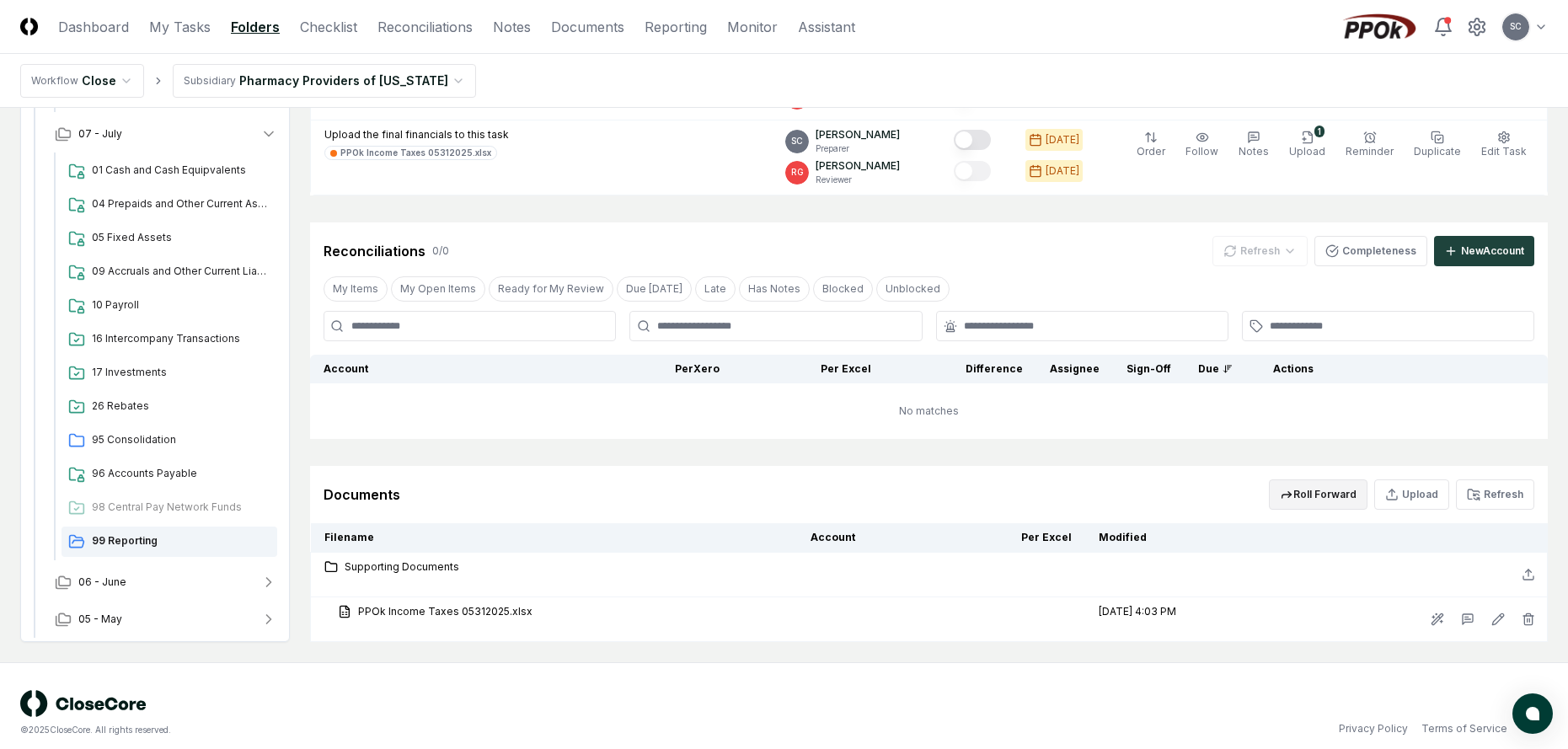
click at [1327, 497] on button "Roll Forward" at bounding box center [1318, 495] width 99 height 30
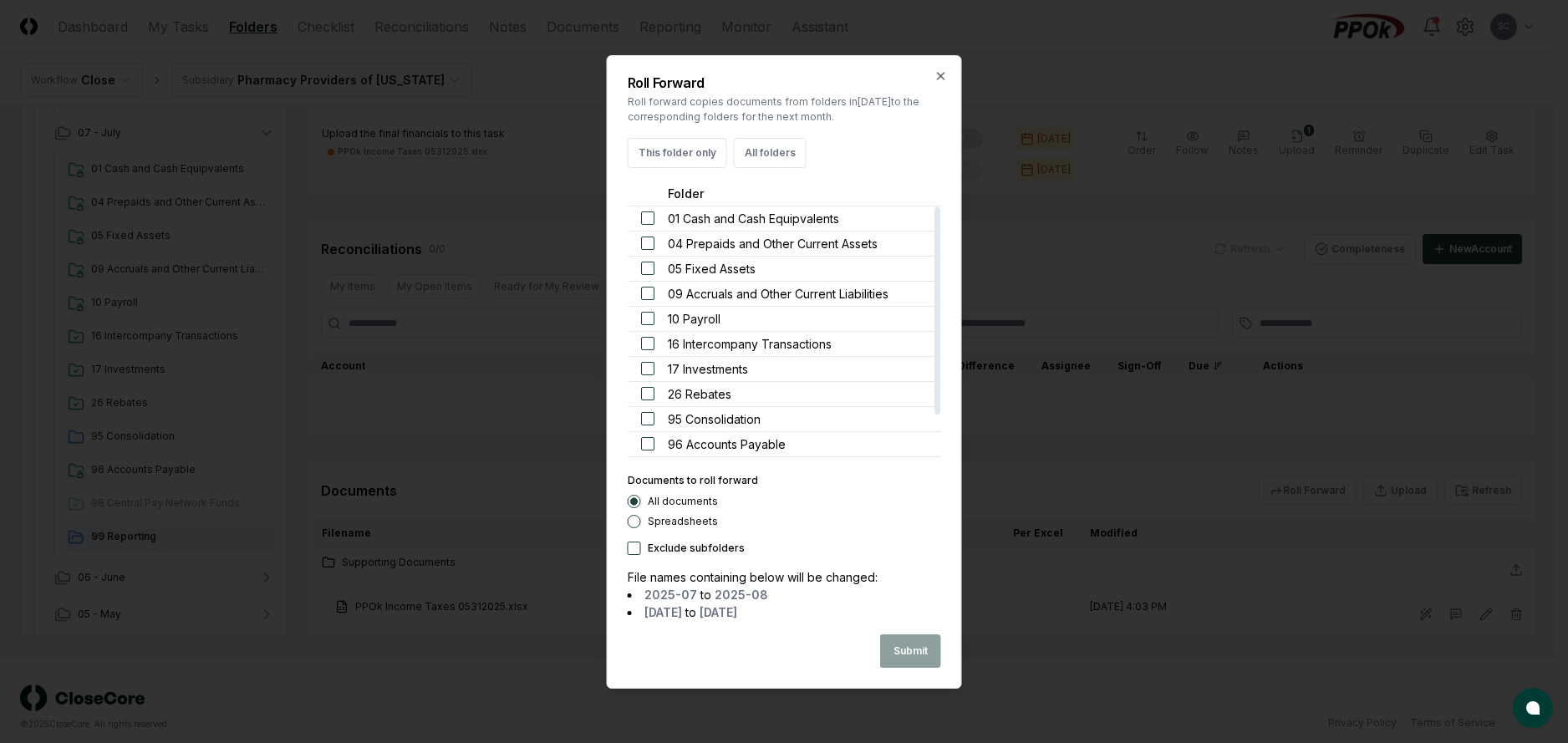
click at [637, 524] on button "Spreadsheets" at bounding box center [635, 522] width 14 height 14
click at [681, 153] on button "This folder only" at bounding box center [678, 152] width 100 height 30
click at [923, 664] on button "Submit" at bounding box center [911, 651] width 61 height 34
click at [913, 655] on button "Close" at bounding box center [913, 651] width 56 height 34
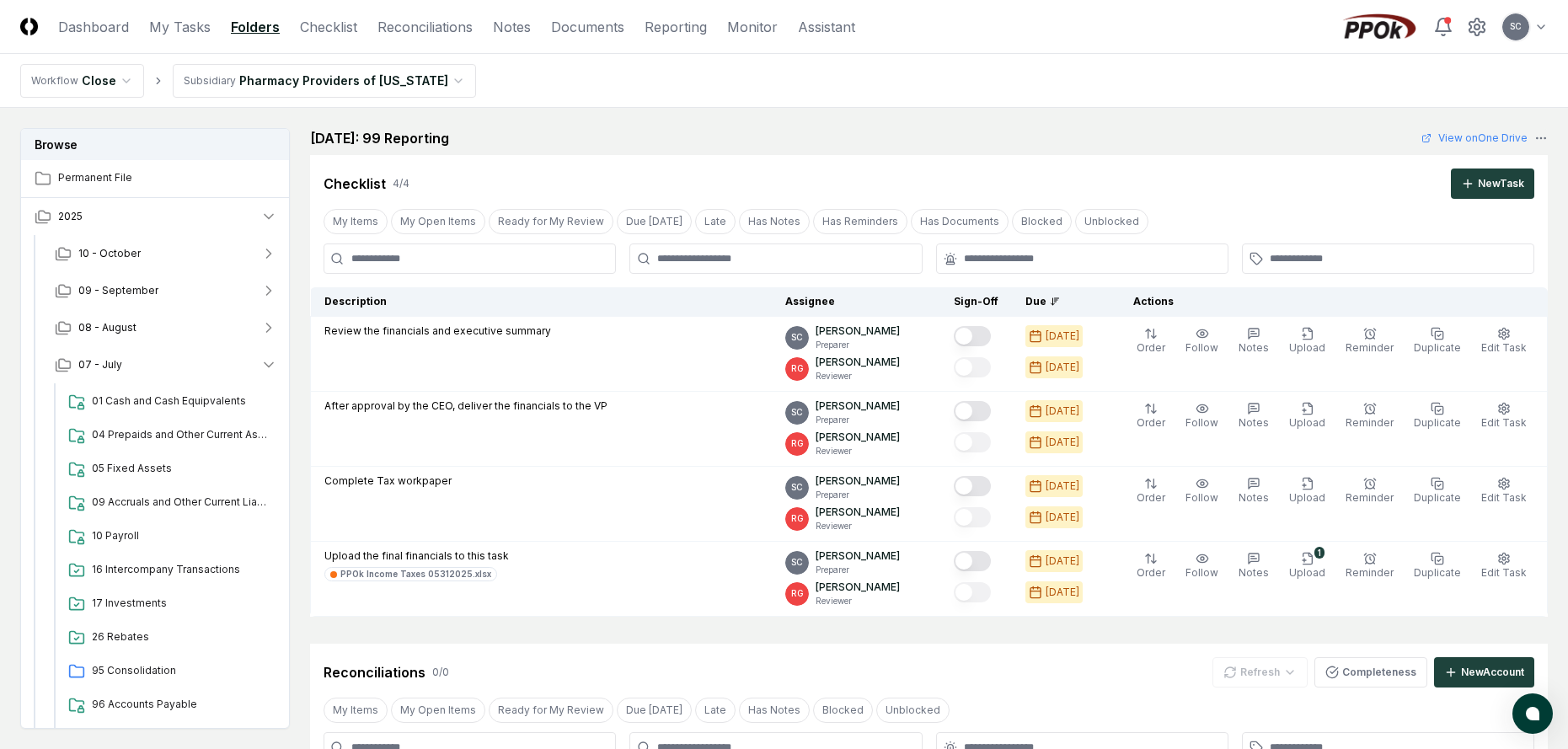
click at [277, 77] on html "CloseCore Dashboard My Tasks Folders Checklist Reconciliations Notes Documents …" at bounding box center [784, 591] width 1568 height 1183
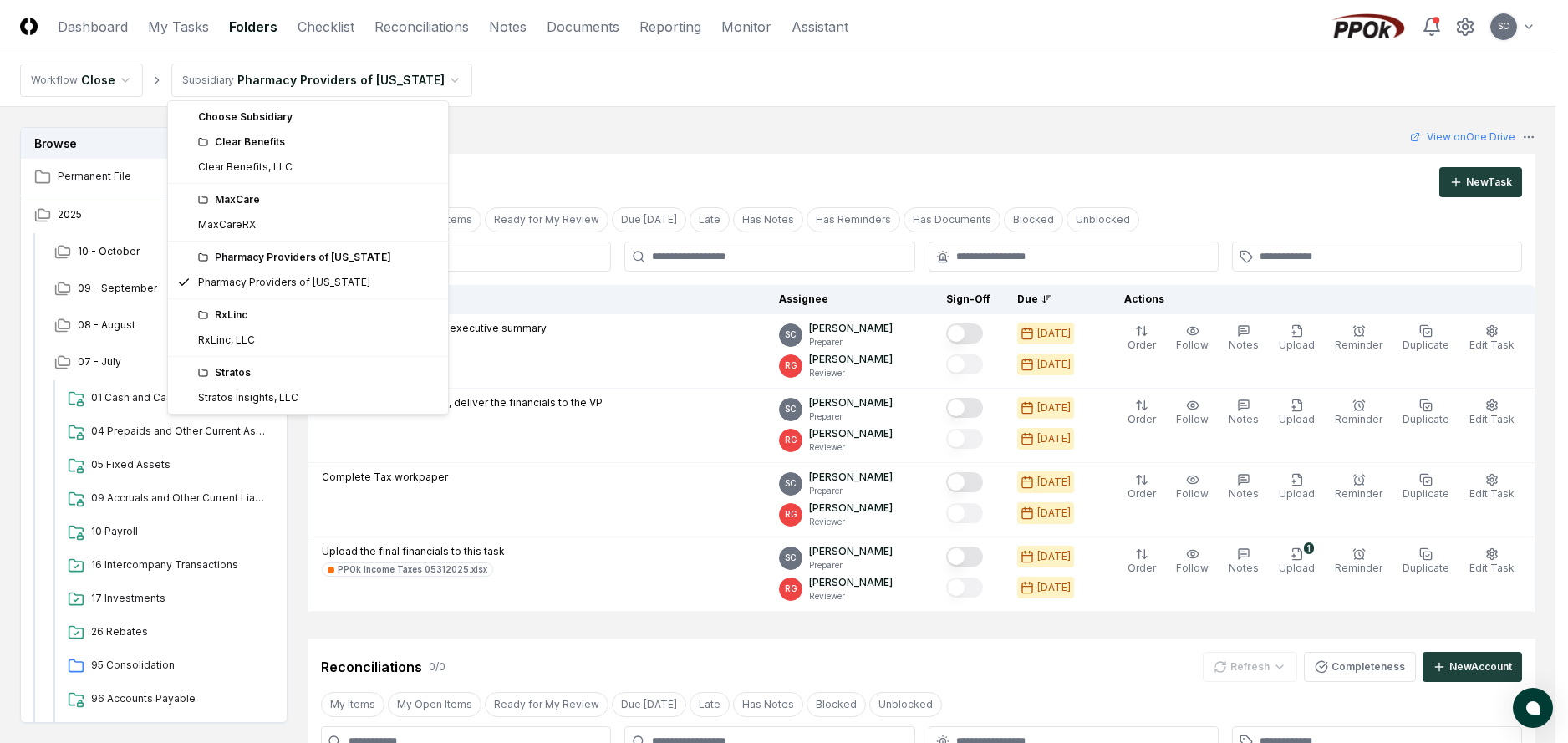
drag, startPoint x: 261, startPoint y: 161, endPoint x: 256, endPoint y: 192, distance: 31.4
click at [256, 192] on div "Choose Subsidiary Clear Benefits Clear Benefits, LLC MaxCare MaxCareRX Pharmacy…" at bounding box center [308, 257] width 280 height 313
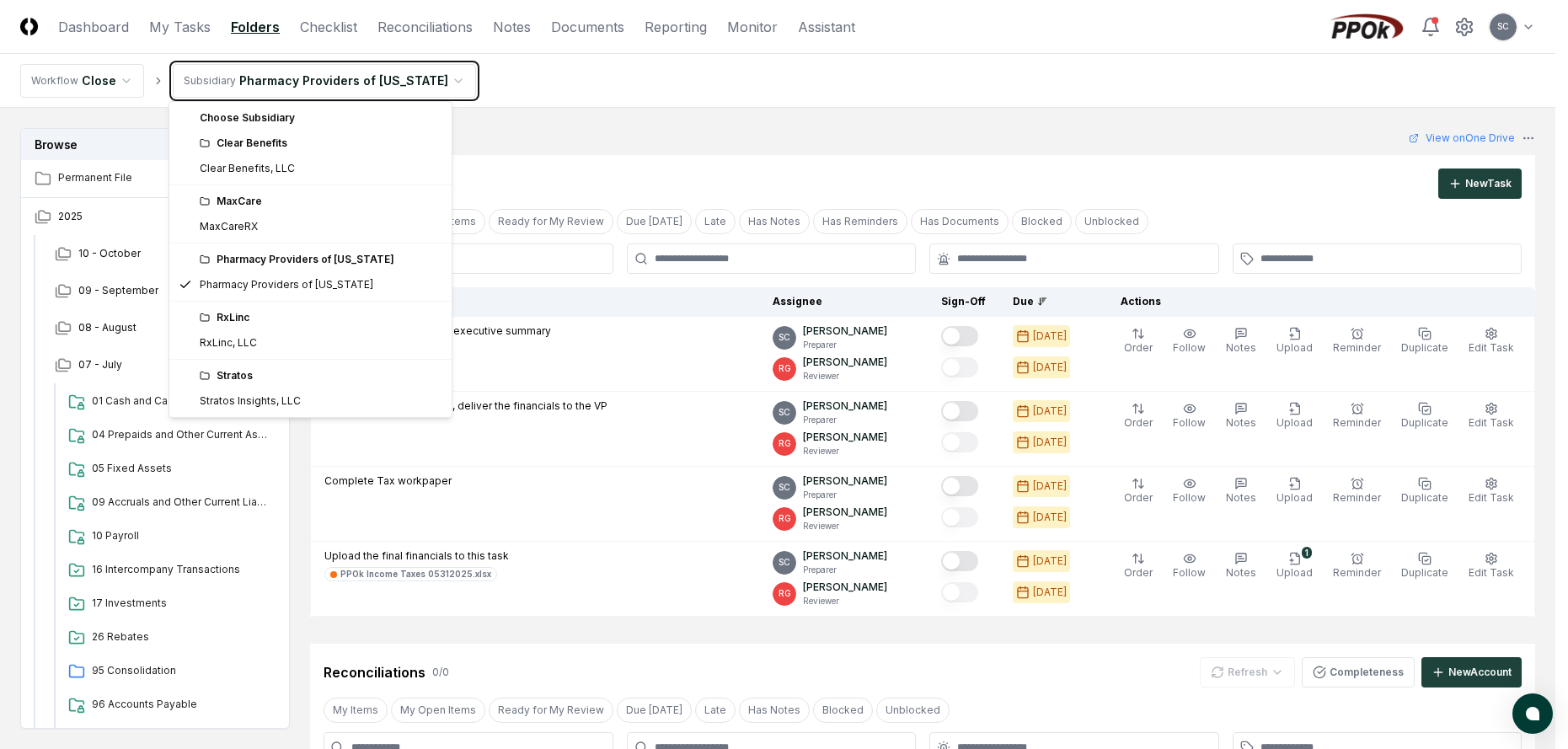
click at [717, 506] on html "CloseCore Dashboard My Tasks Folders Checklist Reconciliations Notes Documents …" at bounding box center [784, 591] width 1568 height 1183
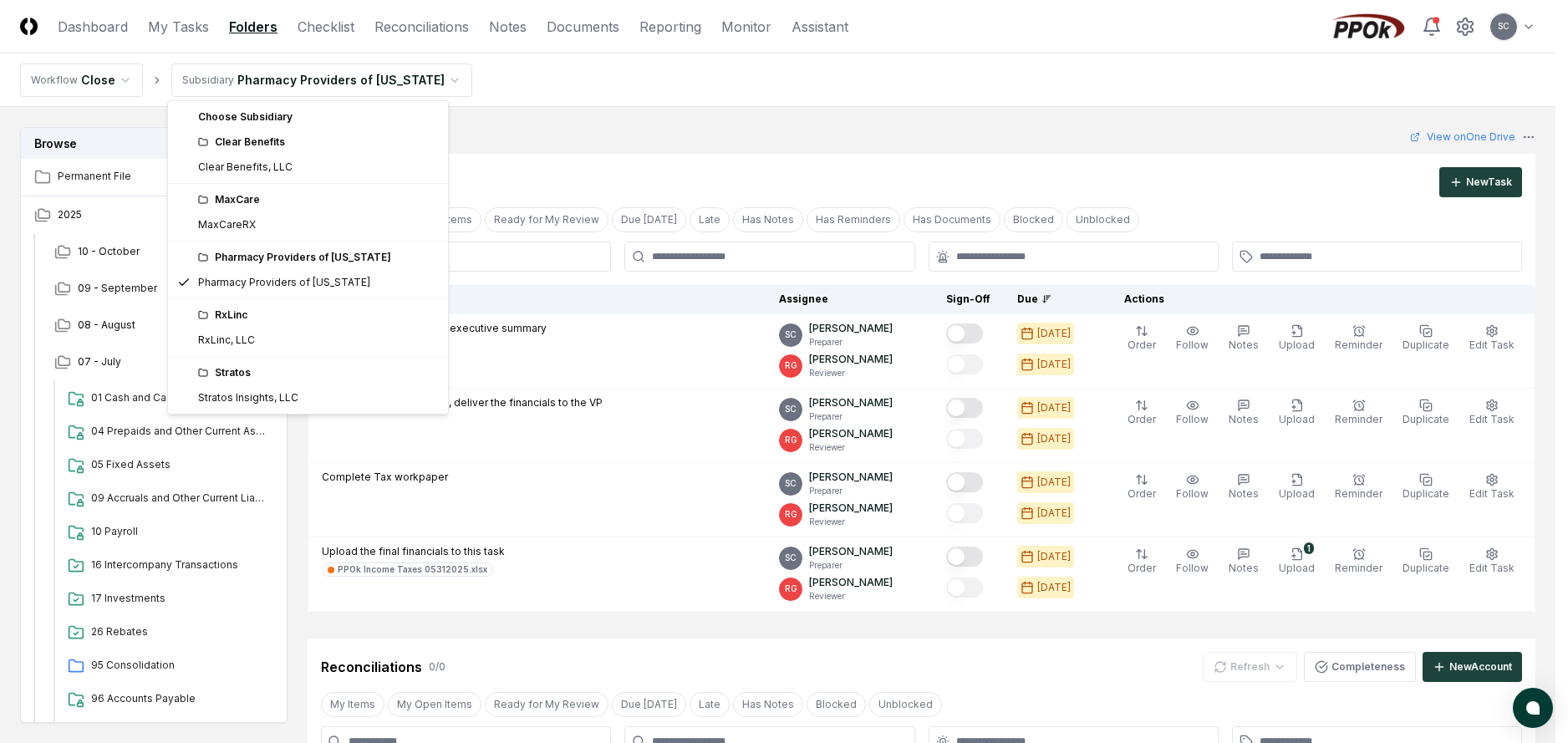
click at [339, 81] on html "CloseCore Dashboard My Tasks Folders Checklist Reconciliations Notes Documents …" at bounding box center [784, 587] width 1568 height 1173
click at [266, 376] on div "Stratos" at bounding box center [318, 372] width 240 height 15
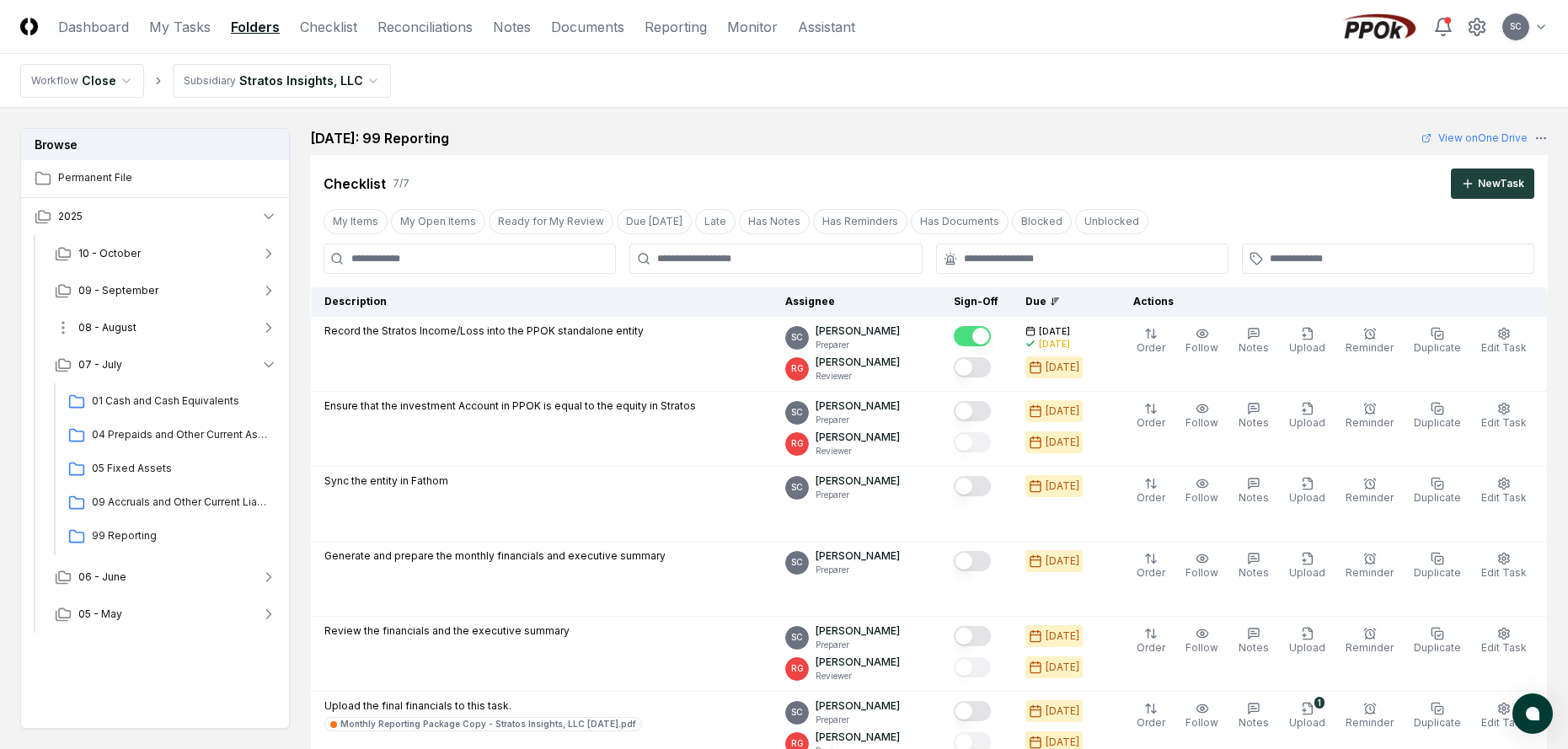
click at [115, 330] on span "08 - August" at bounding box center [108, 327] width 58 height 15
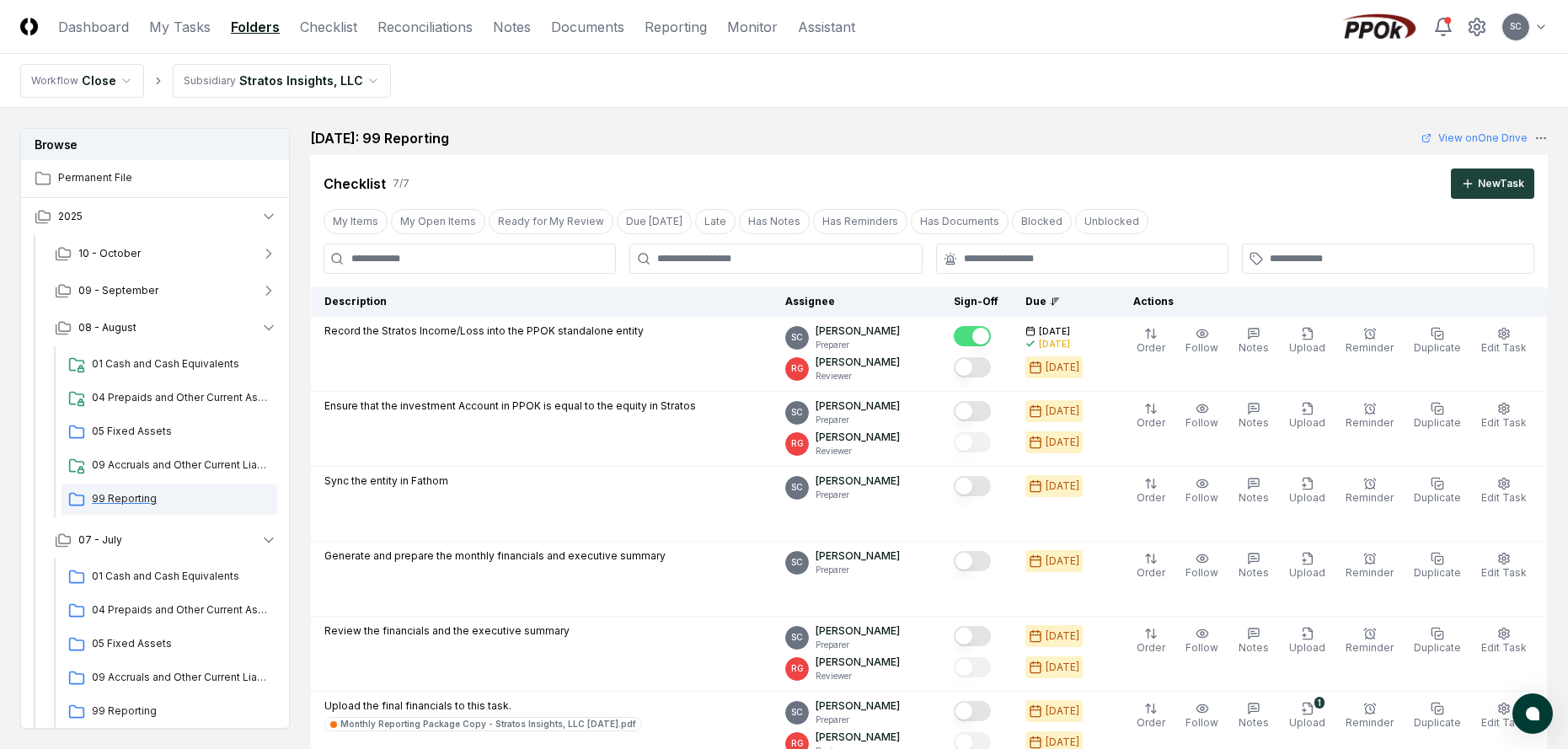
click at [127, 503] on span "99 Reporting" at bounding box center [180, 499] width 178 height 15
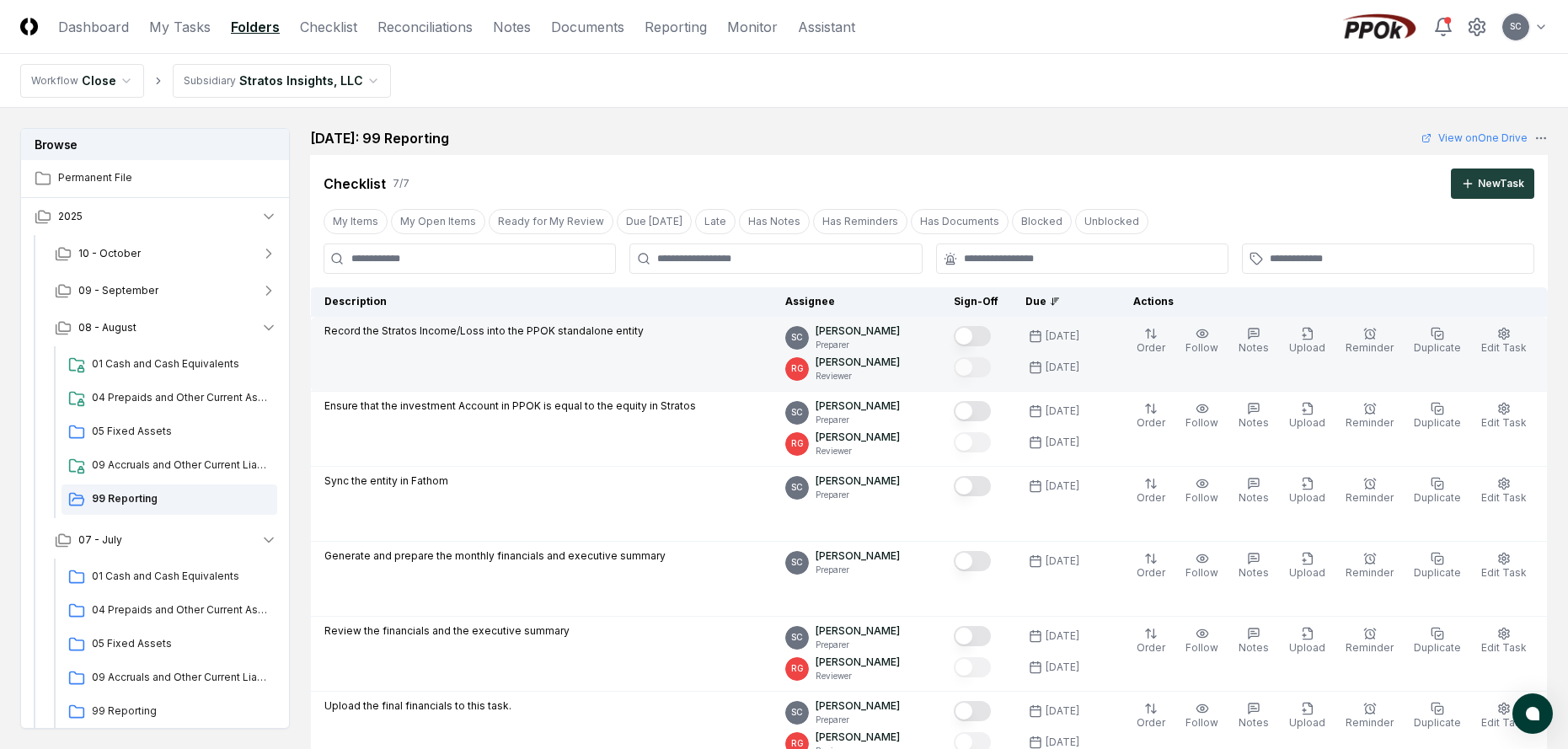
click at [991, 340] on button "Mark complete" at bounding box center [972, 336] width 37 height 20
